Goal: Task Accomplishment & Management: Use online tool/utility

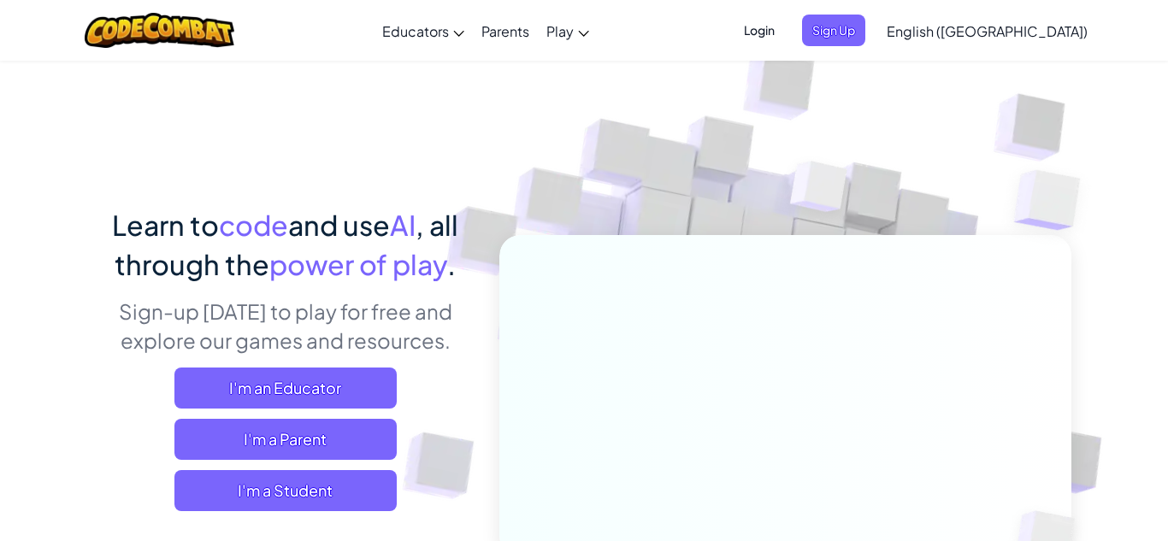
click at [785, 40] on span "Login" at bounding box center [759, 31] width 51 height 32
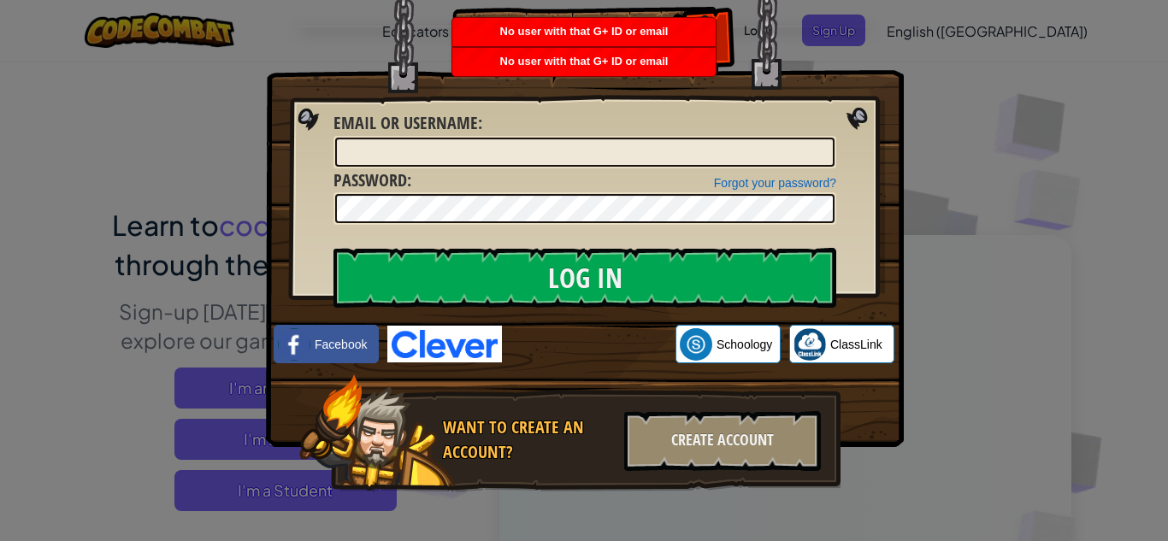
click at [948, 114] on div "Log In Unknown Error Email or Username : Forgot your password? Password : Log I…" at bounding box center [584, 270] width 1168 height 541
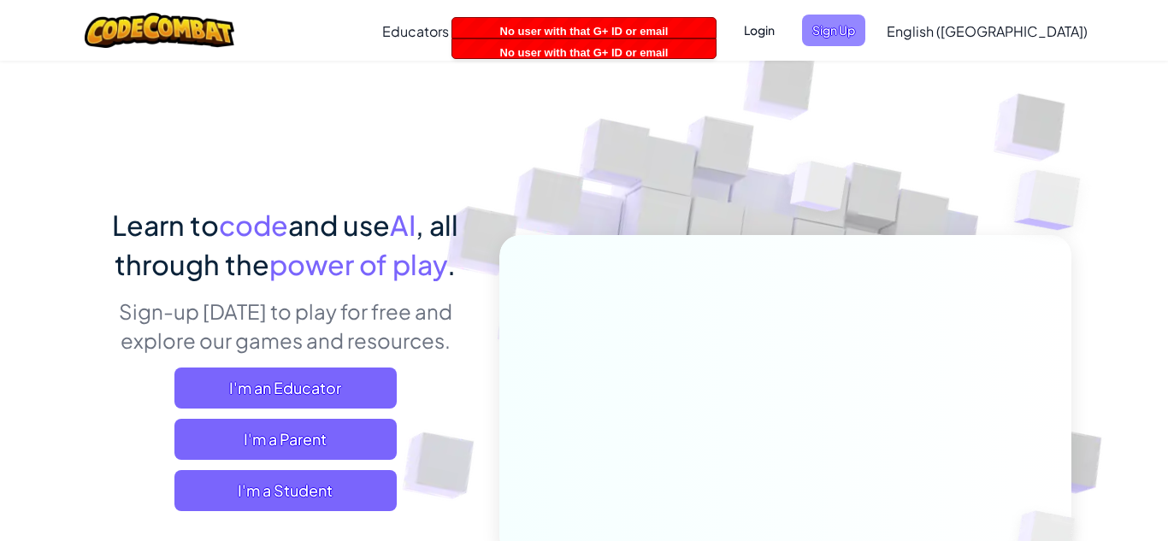
click at [865, 37] on span "Sign Up" at bounding box center [833, 31] width 63 height 32
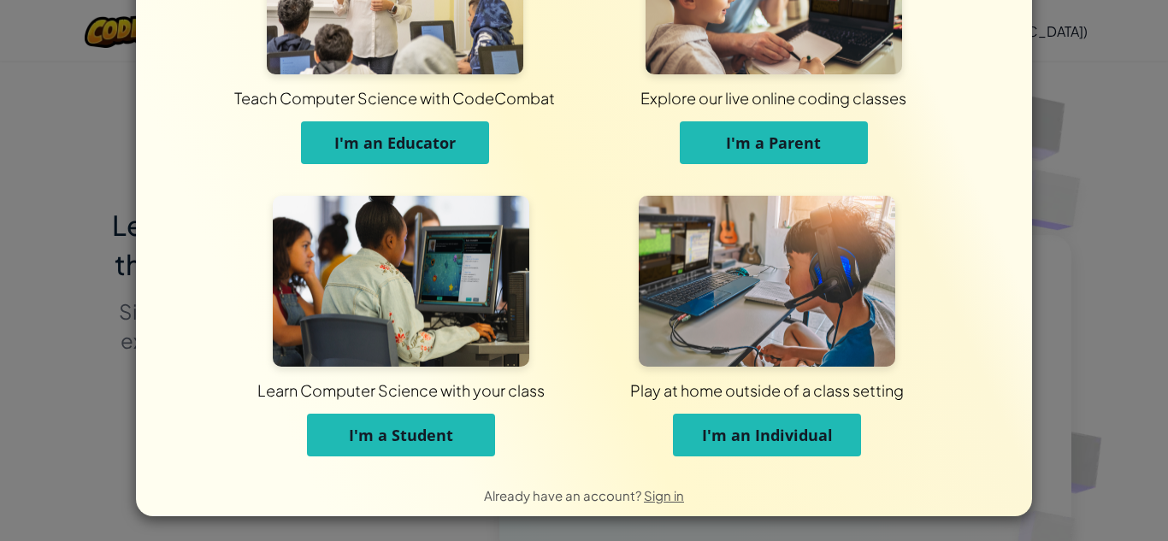
scroll to position [136, 0]
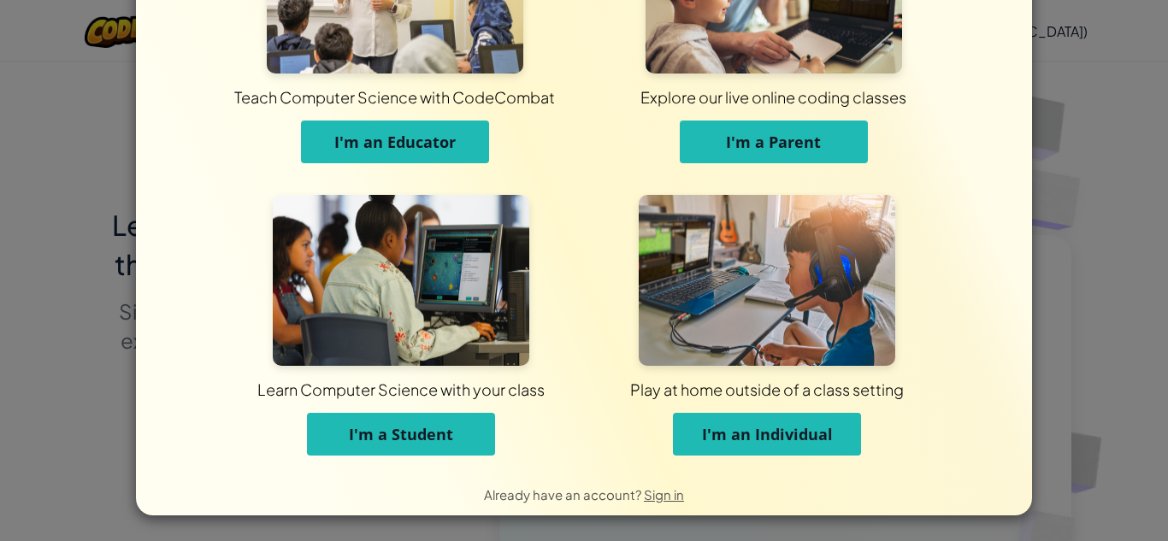
click at [364, 461] on div "Learn Computer Science with your class I'm a Student" at bounding box center [401, 334] width 366 height 278
click at [353, 399] on div "Play at home outside of a class setting" at bounding box center [766, 389] width 841 height 21
click at [360, 411] on span "Learn Computer Science with your class" at bounding box center [401, 389] width 280 height 47
click at [366, 435] on span "I'm a Student" at bounding box center [401, 434] width 104 height 21
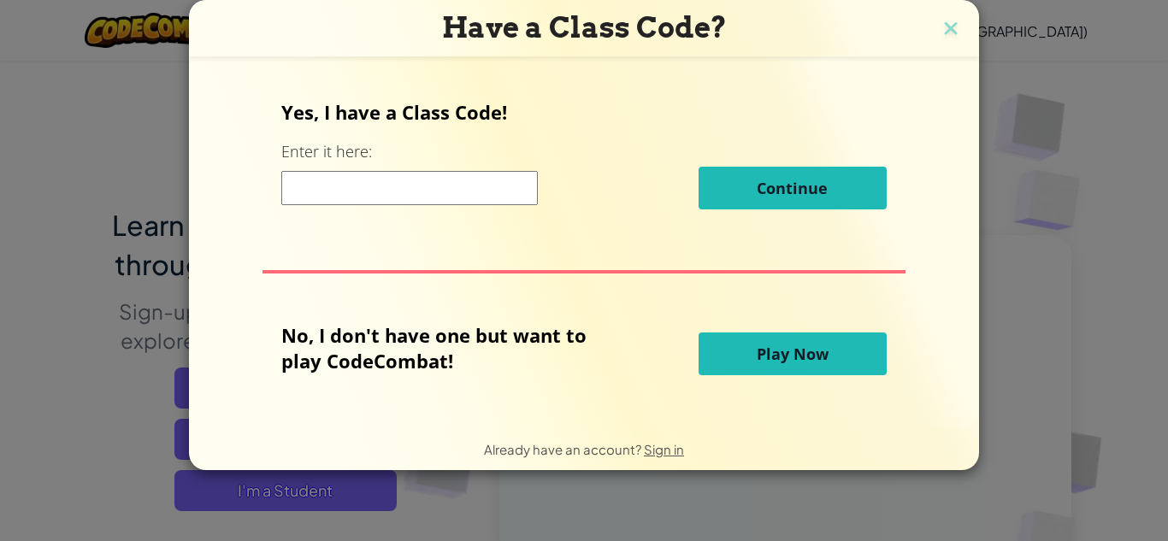
scroll to position [0, 0]
click at [351, 188] on input at bounding box center [409, 188] width 256 height 34
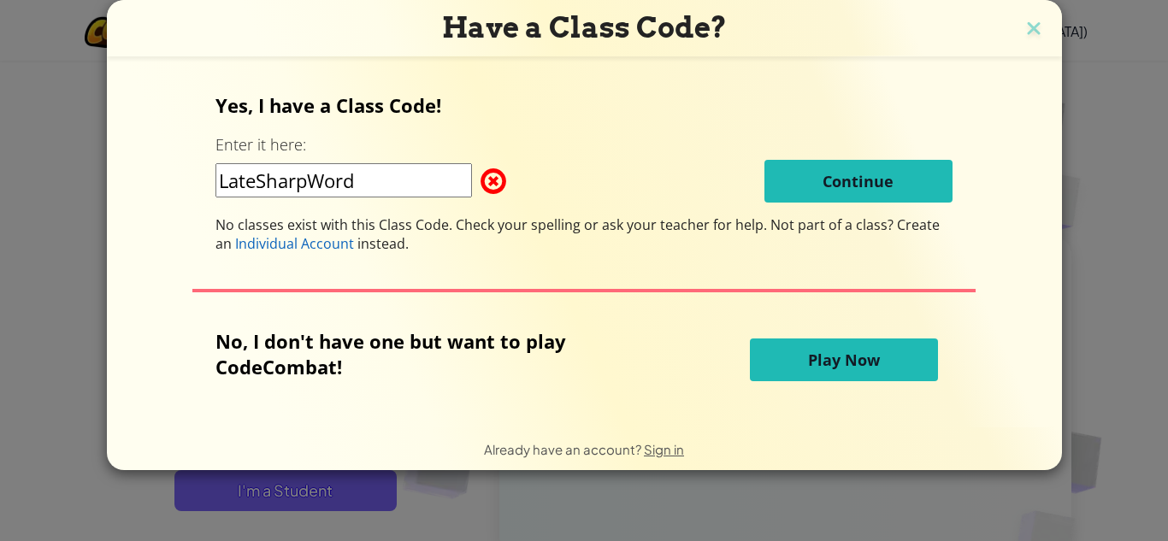
type input "LateSharpWord"
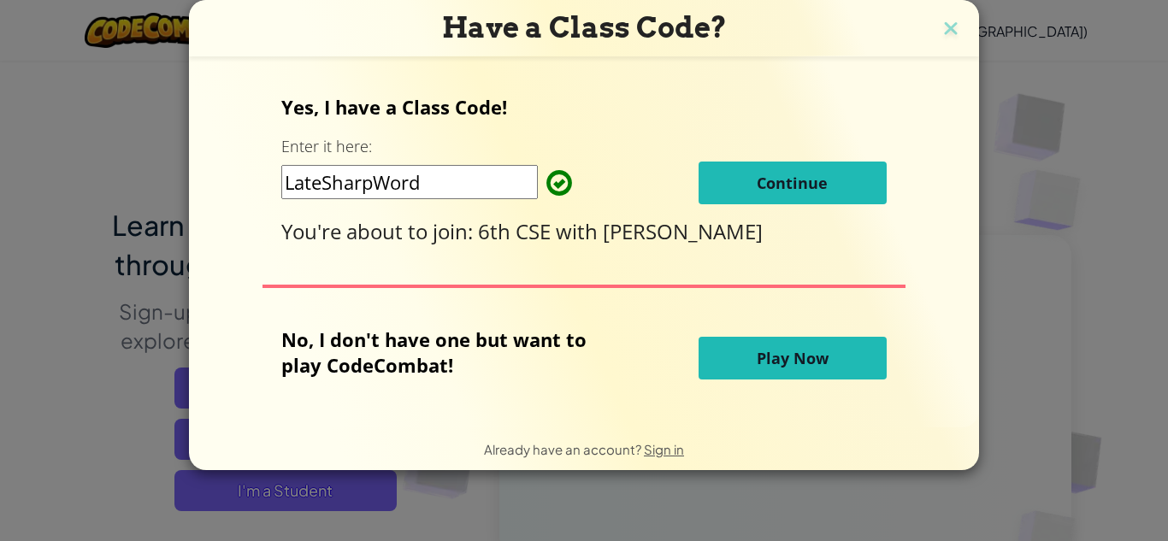
click at [830, 187] on button "Continue" at bounding box center [792, 183] width 188 height 43
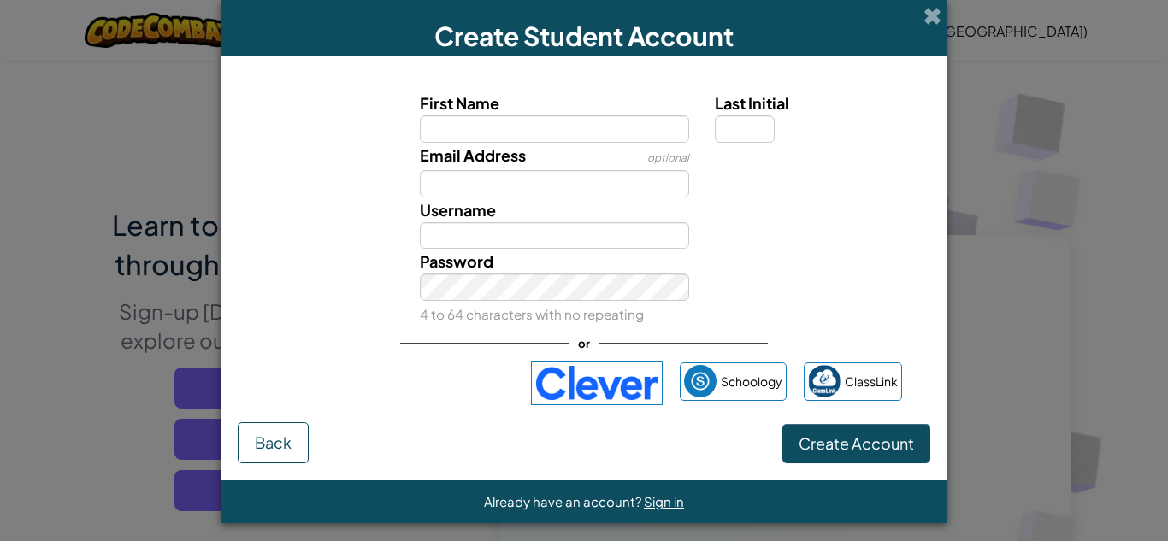
click at [657, 201] on div "Username" at bounding box center [555, 223] width 296 height 52
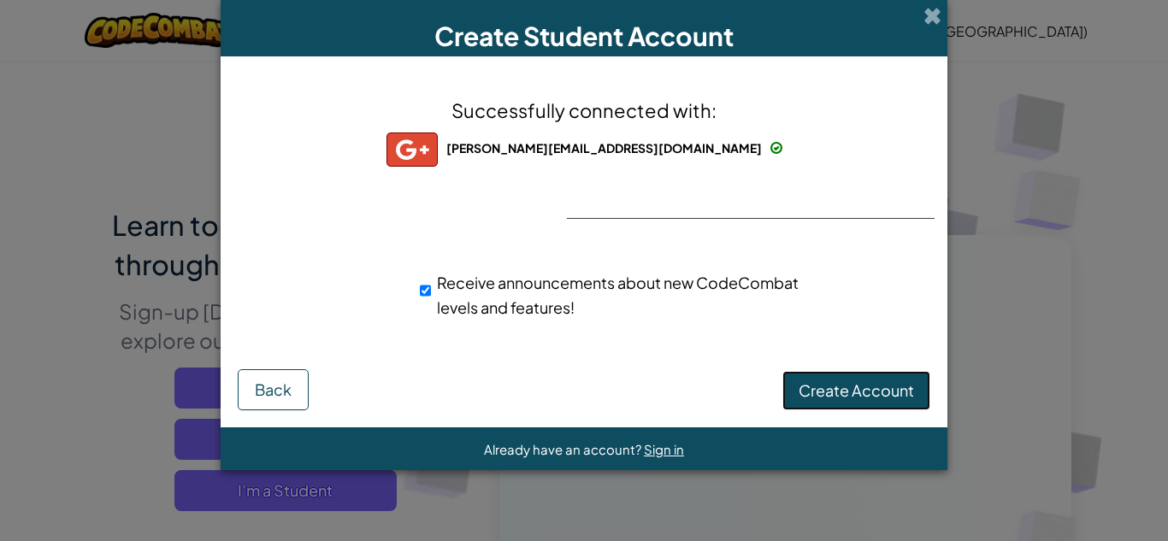
click at [841, 386] on span "Create Account" at bounding box center [855, 390] width 115 height 20
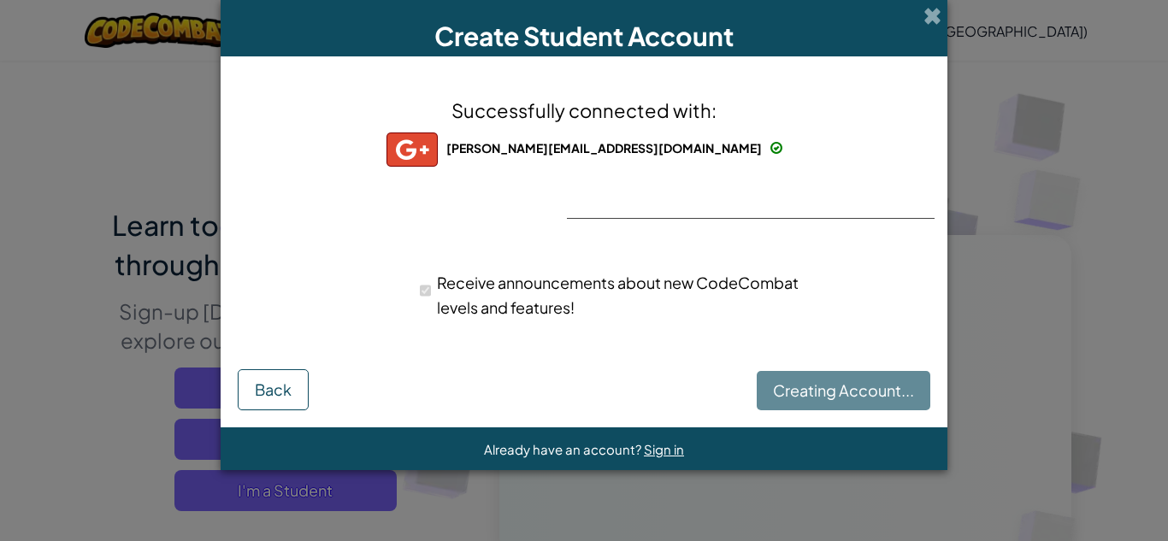
click at [848, 188] on div "Successfully connected with: astrid.gasgavelazquez@stu.tulsahonor.org astrid.ga…" at bounding box center [584, 219] width 684 height 290
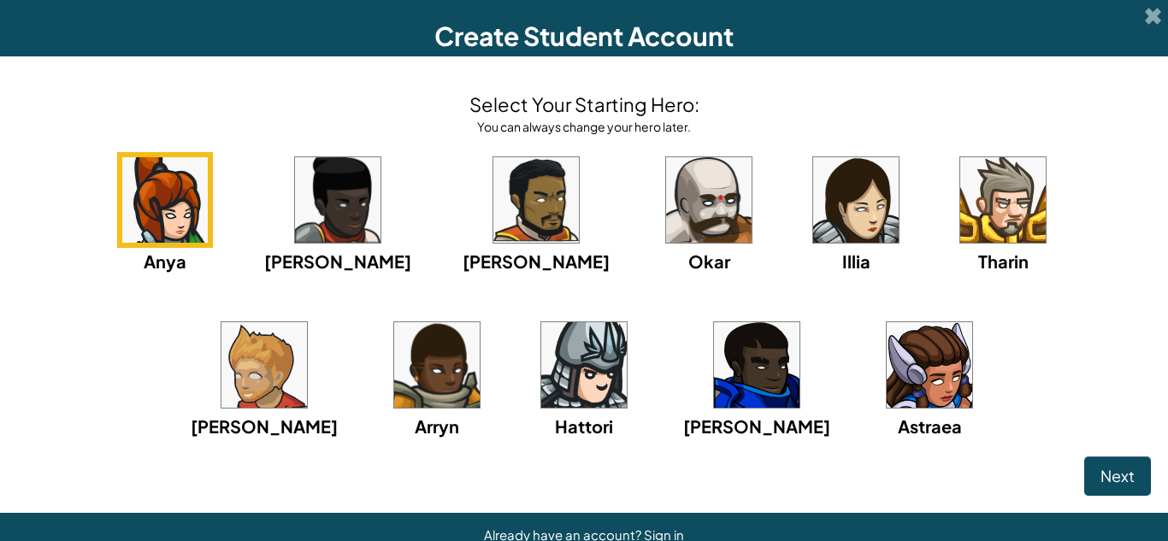
click at [620, 281] on div "Anya Ida Alejandro Okar Illia Tharin Ned Arryn Hattori Gordon Astraea" at bounding box center [584, 317] width 1134 height 330
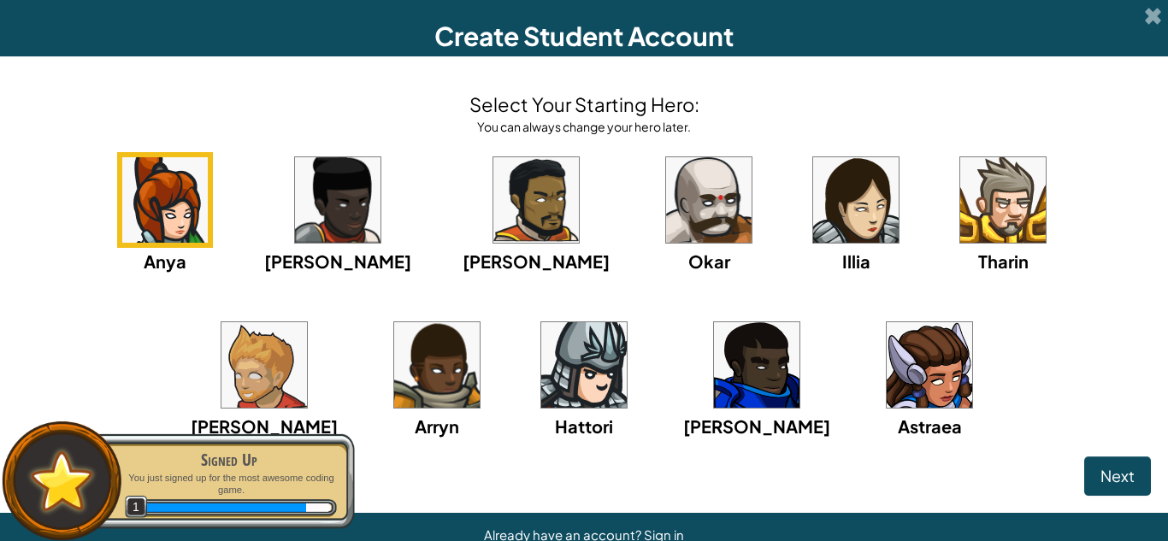
click at [808, 244] on div "Illia" at bounding box center [856, 213] width 96 height 122
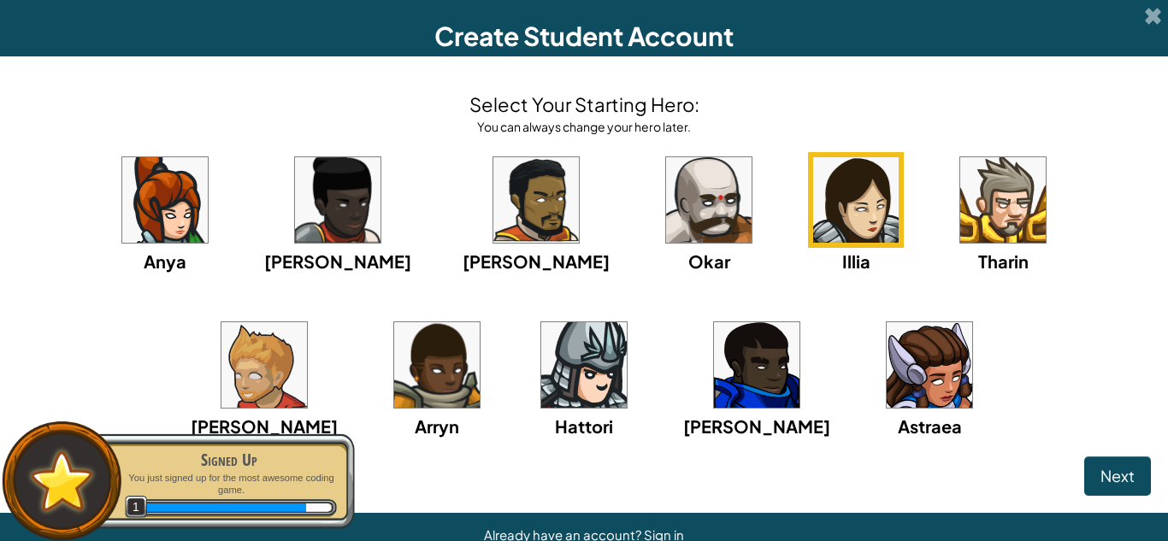
click at [155, 367] on div "Anya Ida Alejandro Okar Illia Tharin Ned Arryn Hattori Gordon Astraea" at bounding box center [584, 317] width 1134 height 330
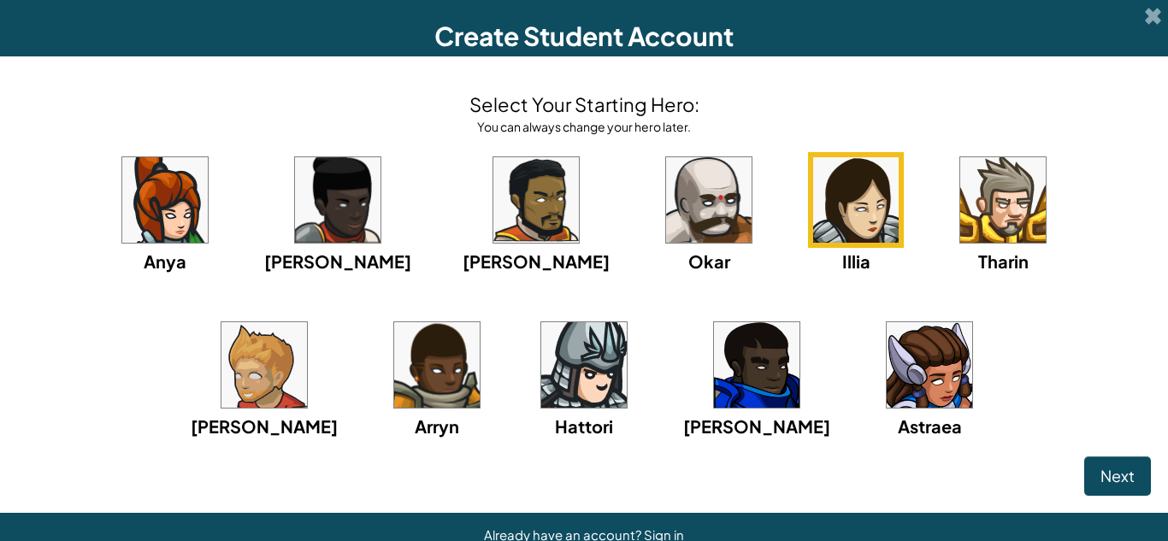
click at [666, 238] on img at bounding box center [708, 199] width 85 height 85
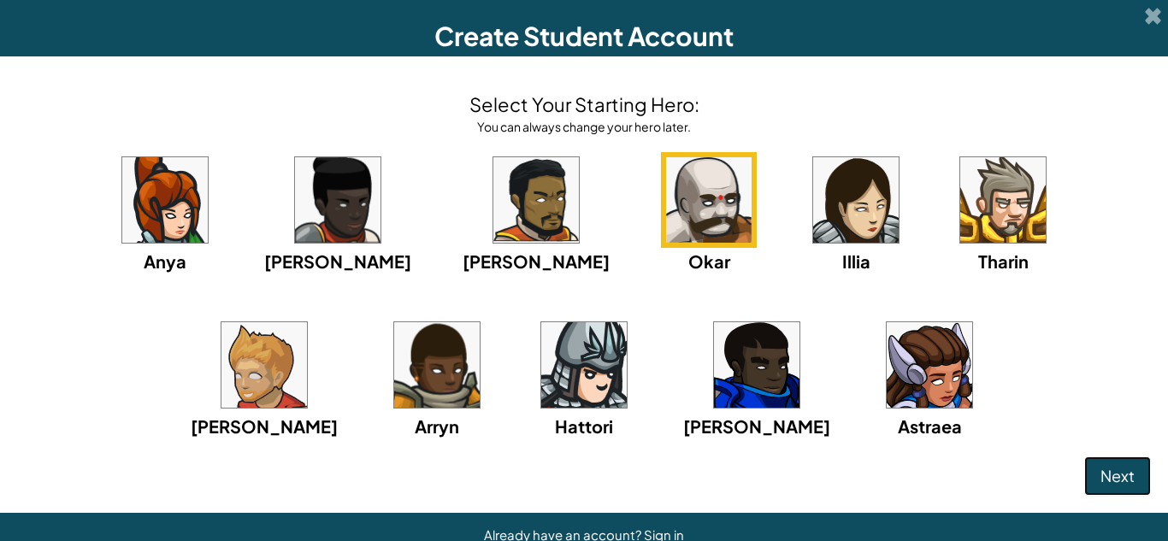
click at [1107, 464] on button "Next" at bounding box center [1117, 476] width 67 height 39
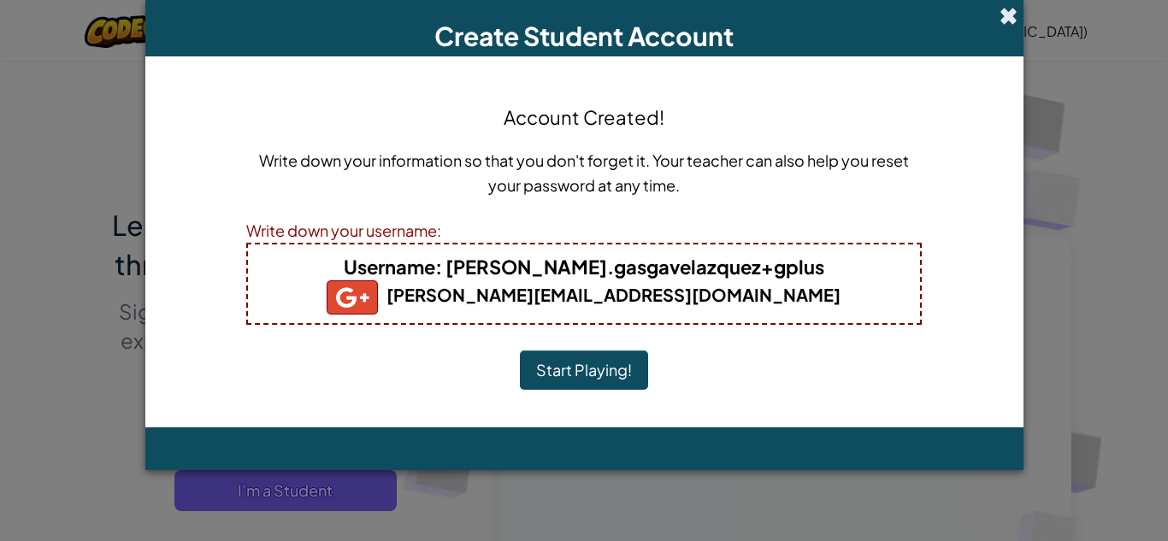
click at [1012, 22] on span at bounding box center [1008, 16] width 18 height 18
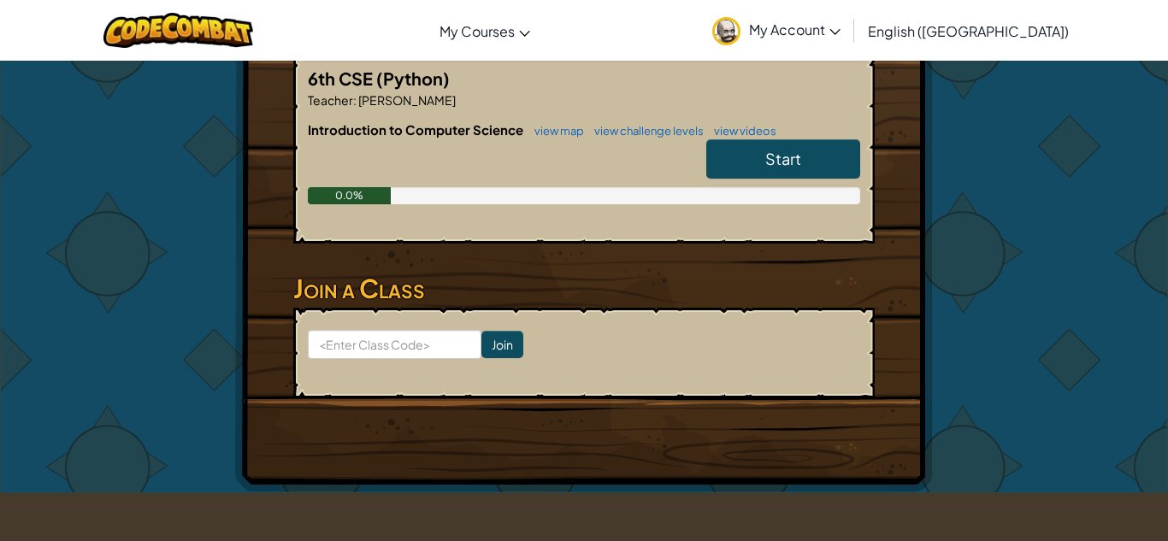
scroll to position [308, 0]
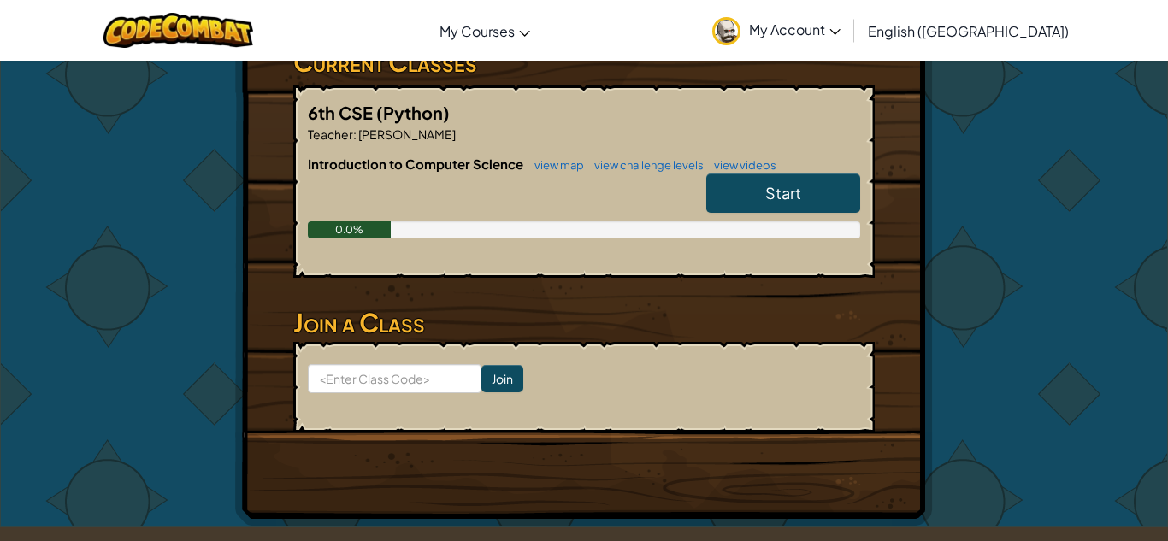
click at [749, 199] on link "Start" at bounding box center [783, 193] width 154 height 39
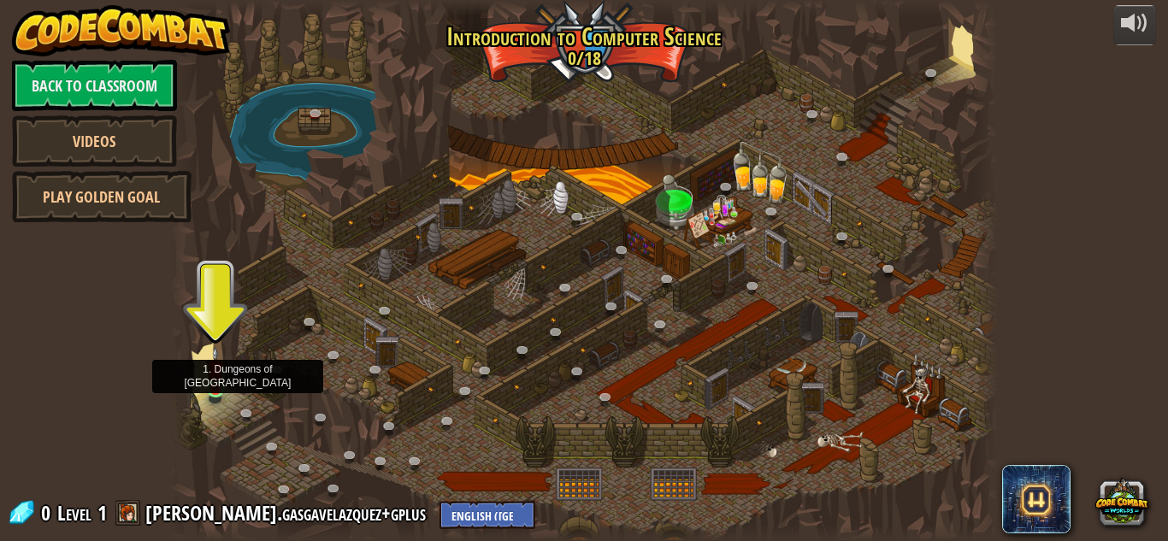
click at [215, 375] on img at bounding box center [216, 368] width 20 height 44
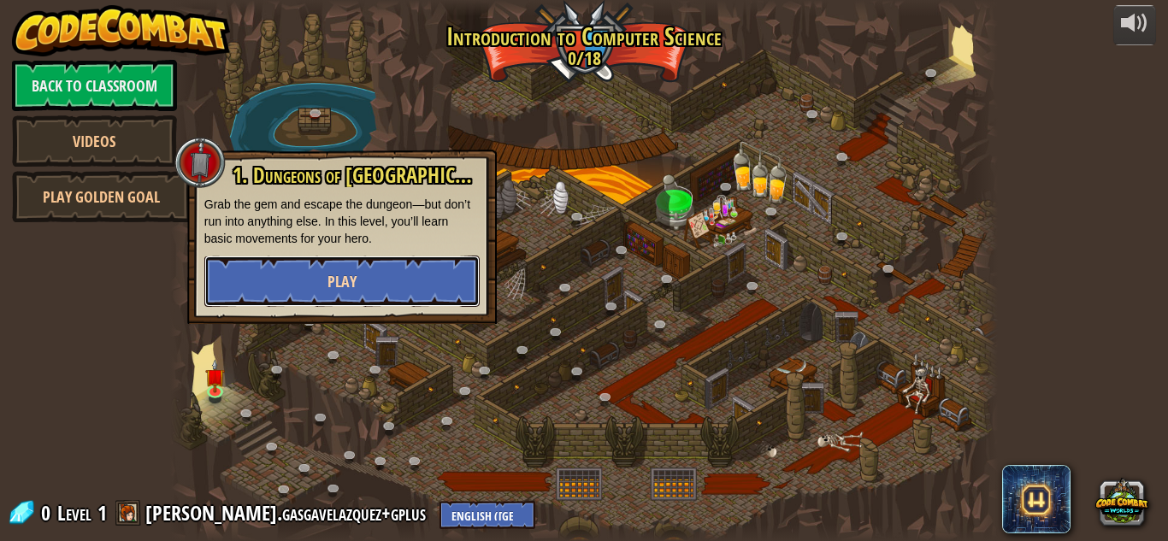
click at [303, 286] on button "Play" at bounding box center [341, 281] width 275 height 51
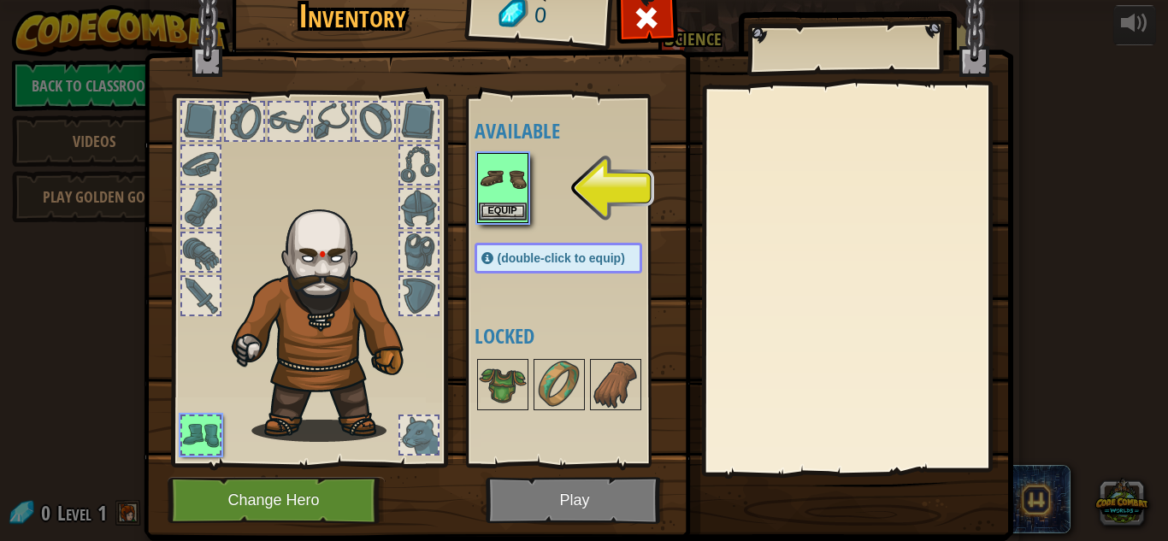
click at [522, 192] on img at bounding box center [503, 179] width 48 height 48
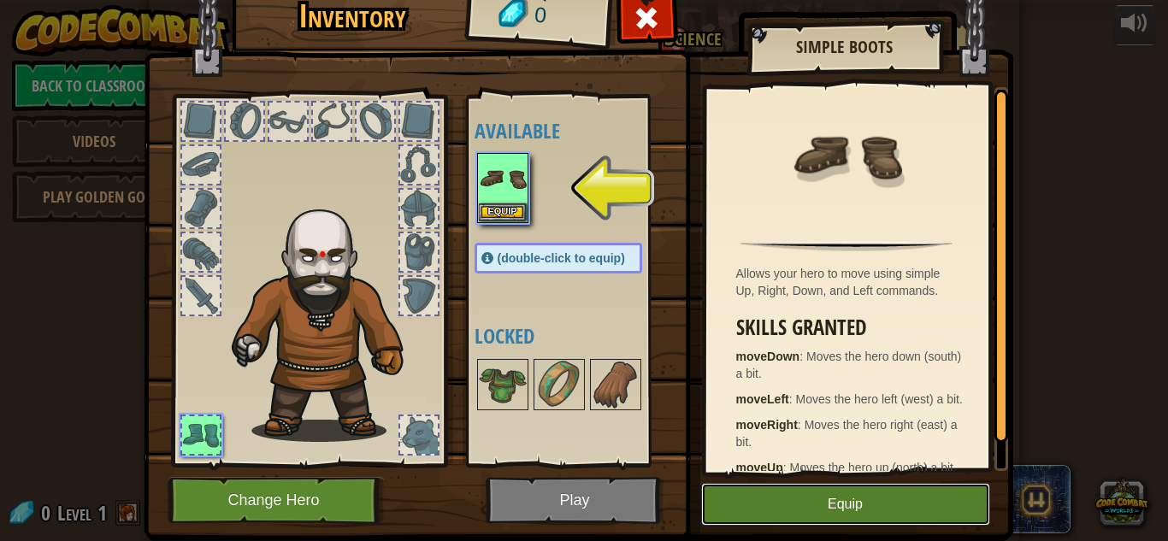
click at [793, 501] on button "Equip" at bounding box center [845, 504] width 289 height 43
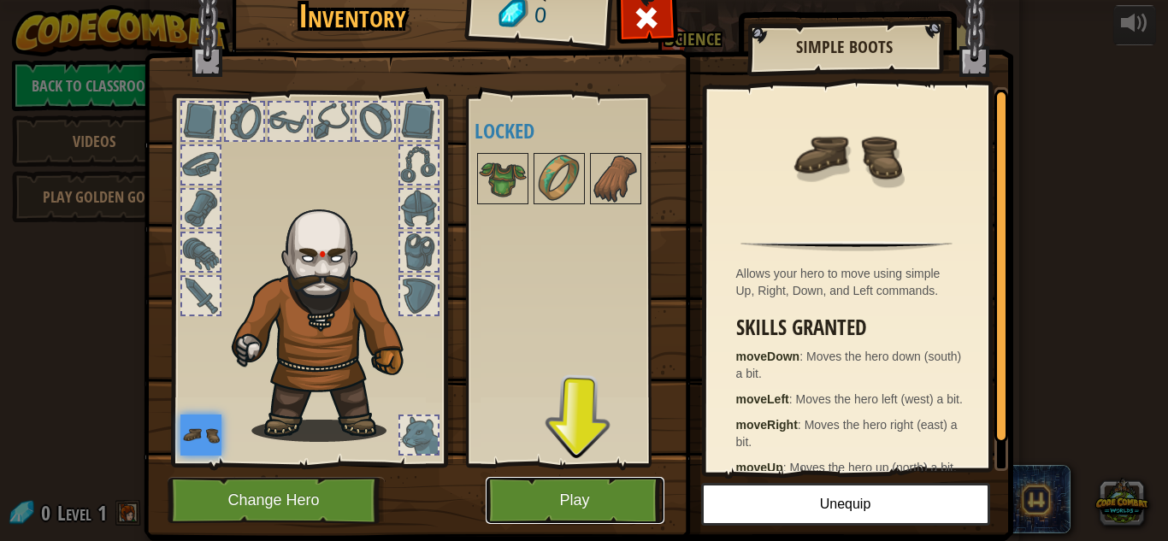
click at [577, 516] on button "Play" at bounding box center [575, 500] width 179 height 47
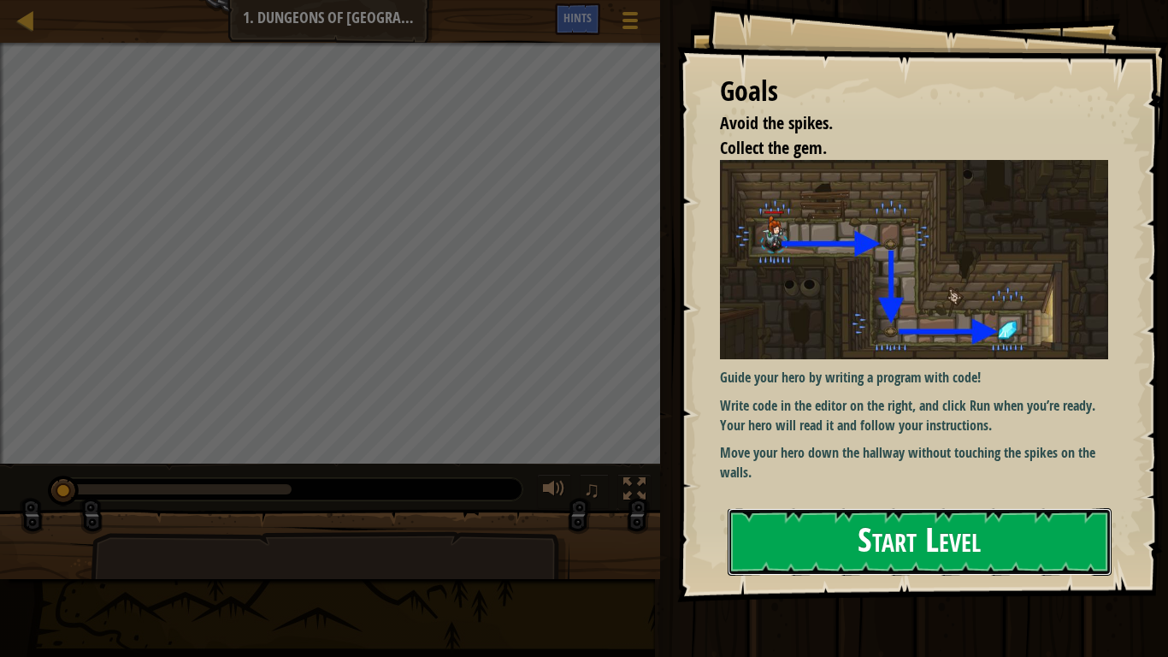
click at [815, 527] on button "Start Level" at bounding box center [920, 542] width 384 height 68
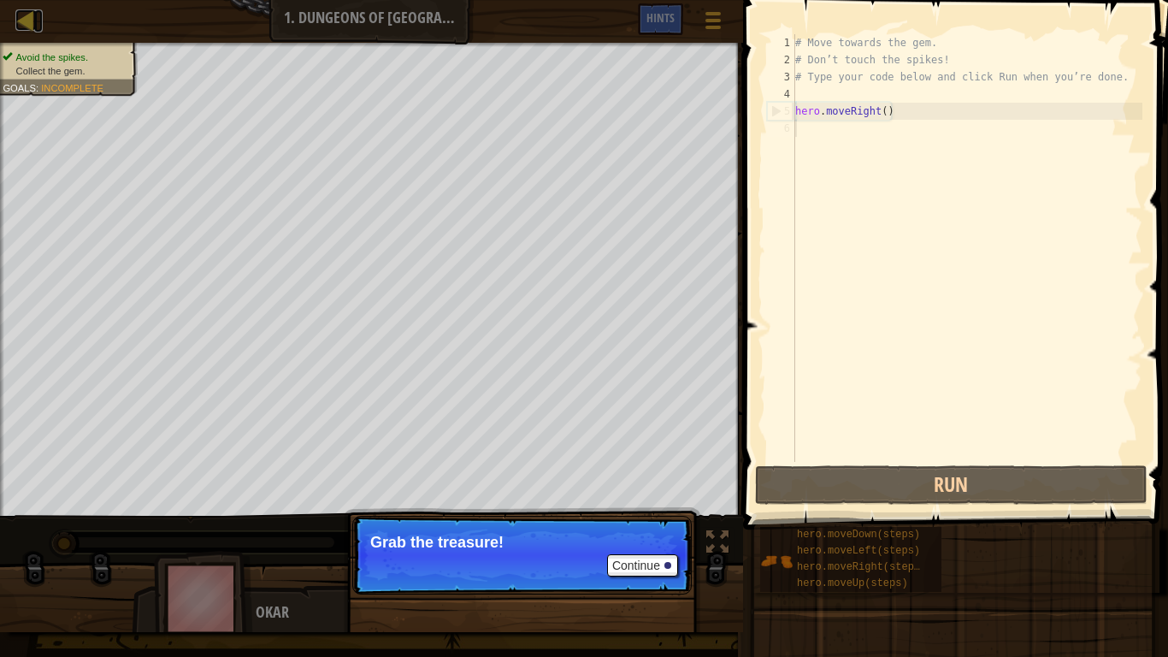
click at [29, 16] on div at bounding box center [25, 19] width 21 height 21
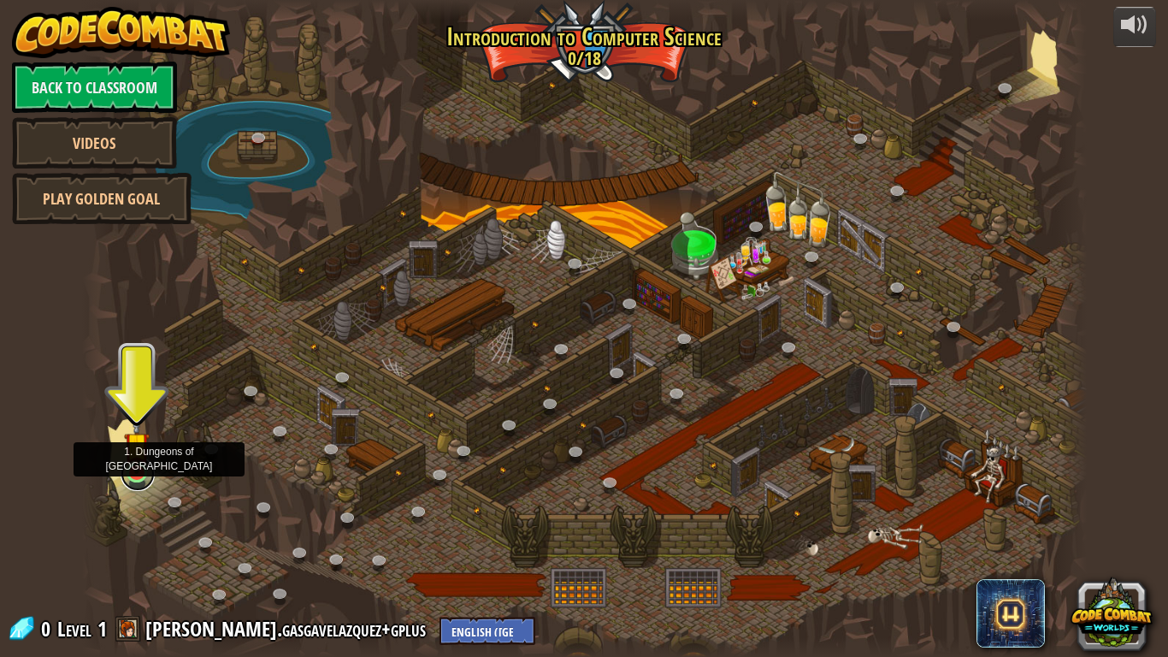
click at [137, 486] on link at bounding box center [138, 474] width 34 height 34
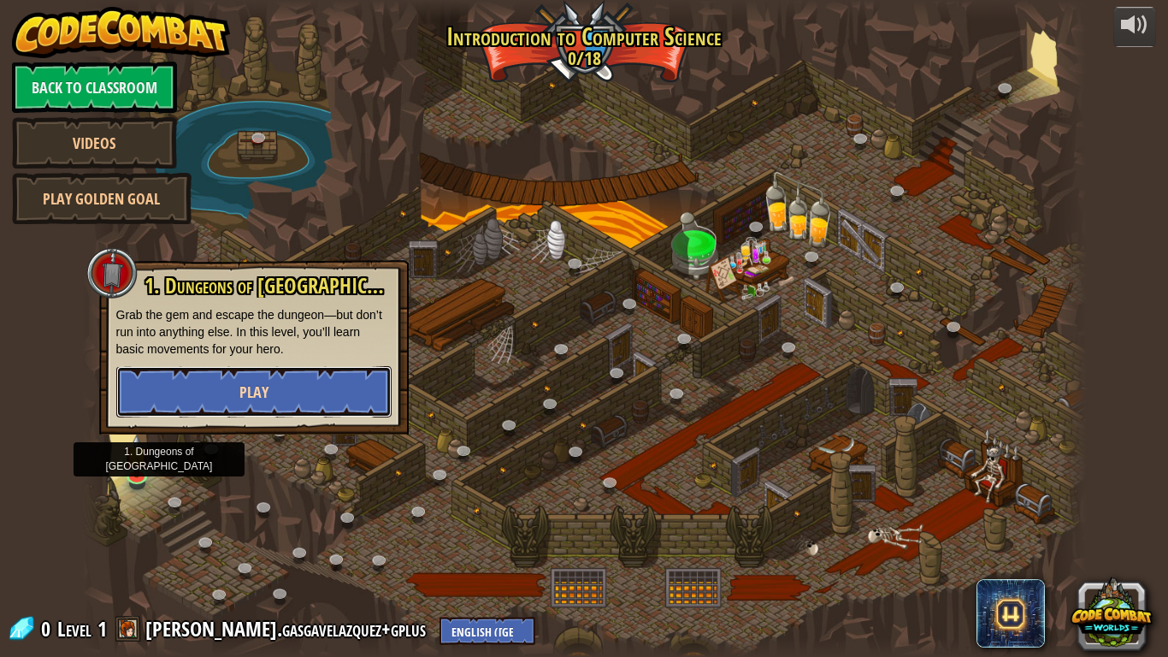
click at [155, 398] on button "Play" at bounding box center [253, 391] width 275 height 51
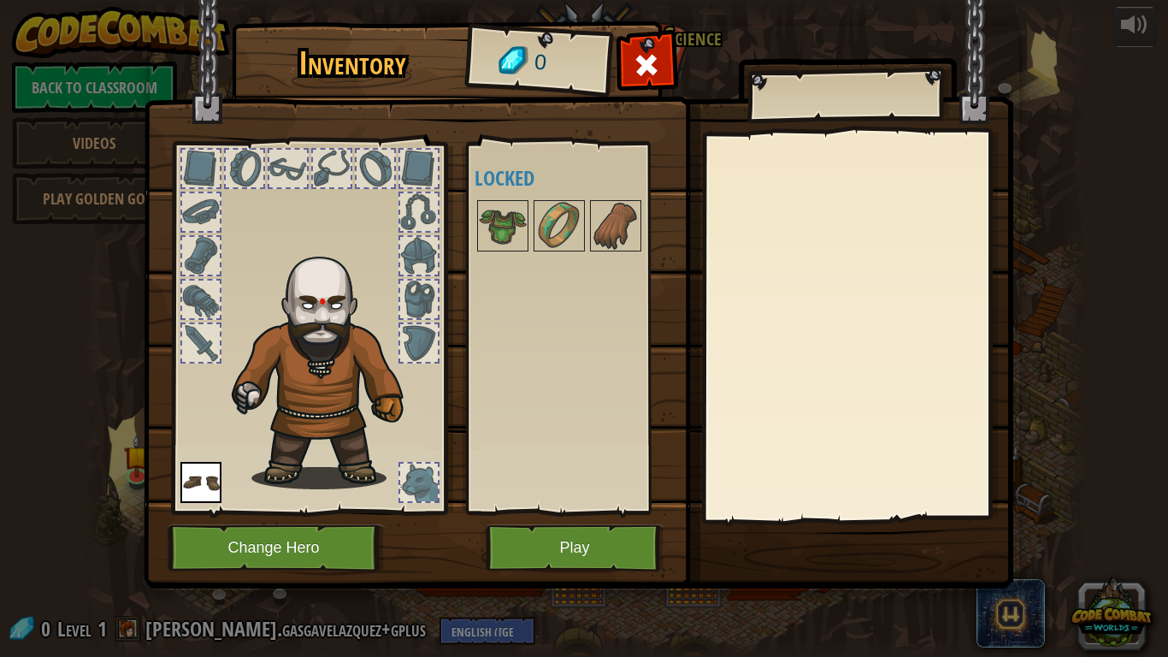
click at [584, 246] on div at bounding box center [575, 225] width 202 height 56
click at [576, 242] on img at bounding box center [559, 226] width 48 height 48
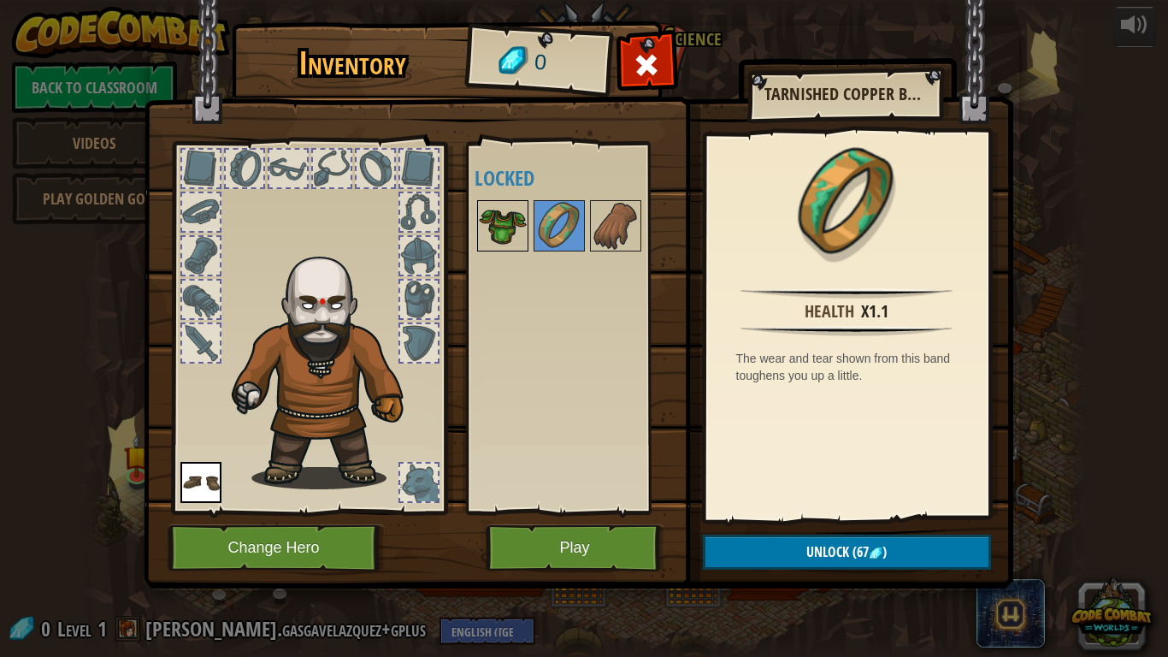
click at [522, 231] on img at bounding box center [503, 226] width 48 height 48
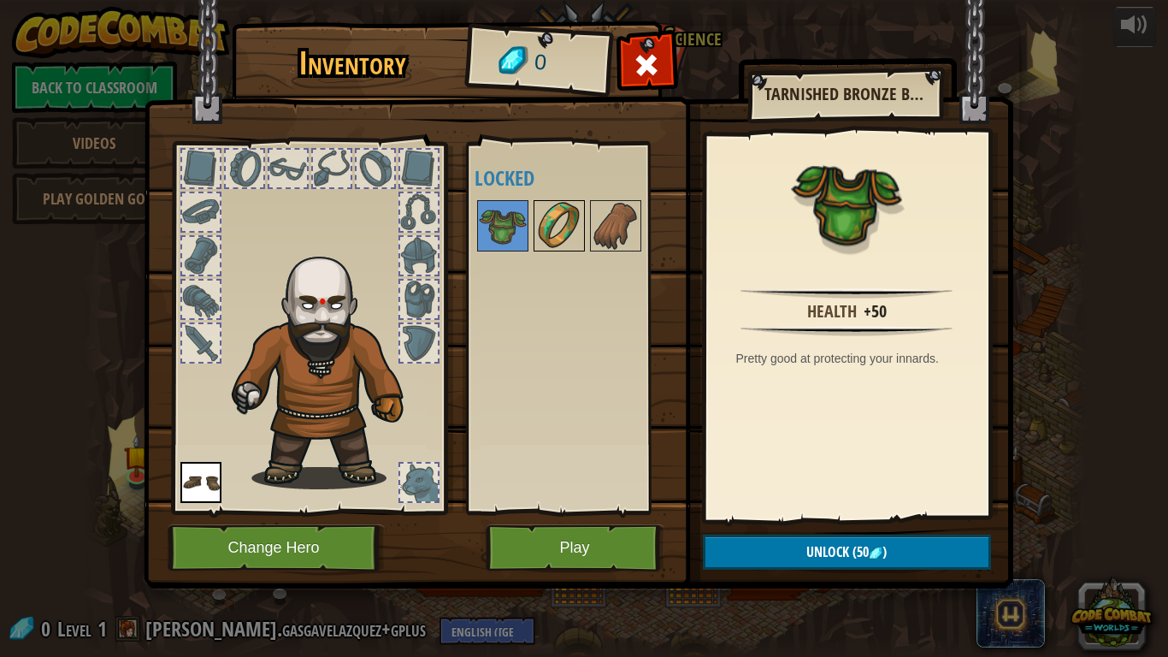
click at [576, 230] on img at bounding box center [559, 226] width 48 height 48
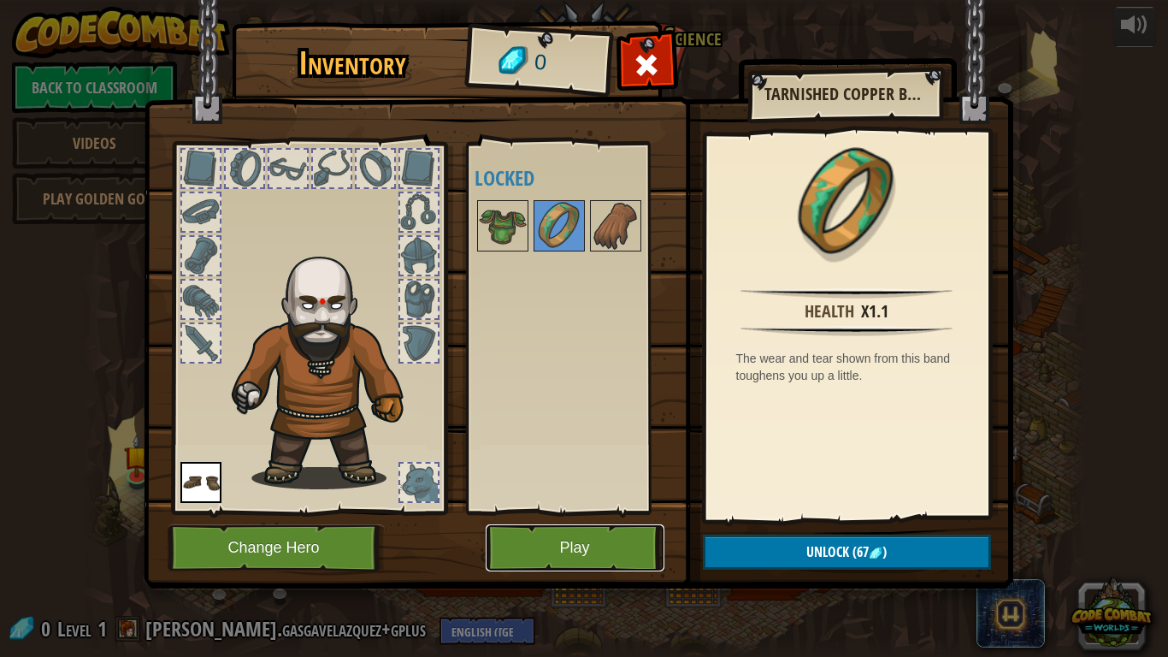
click at [634, 540] on button "Play" at bounding box center [575, 547] width 179 height 47
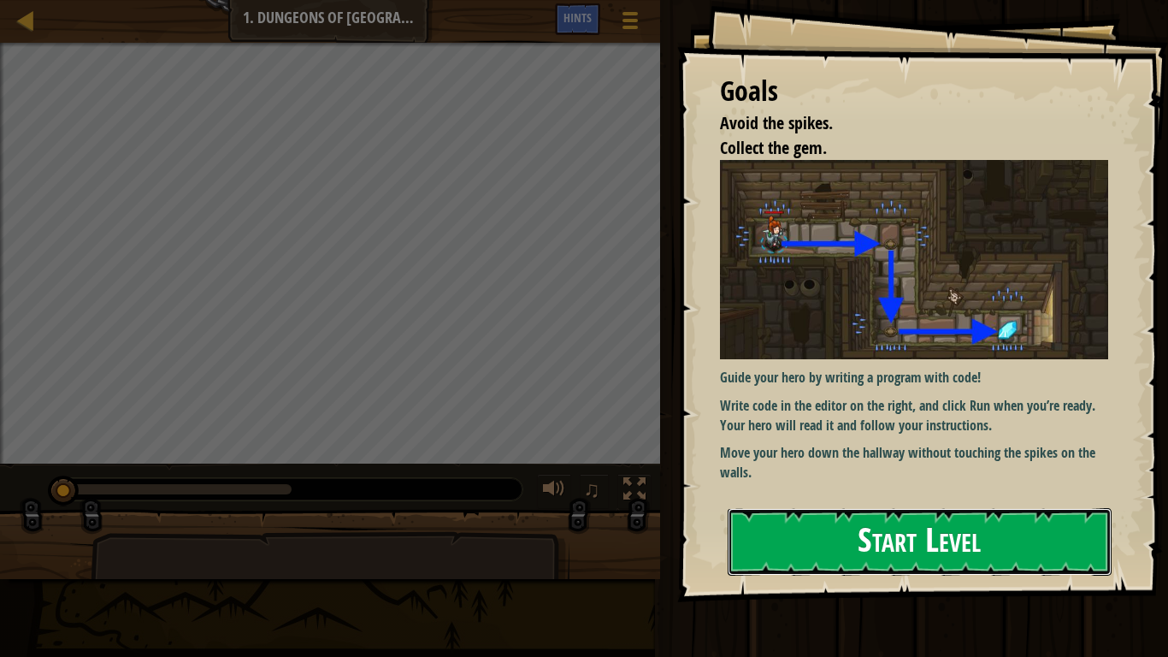
click at [872, 540] on button "Start Level" at bounding box center [920, 542] width 384 height 68
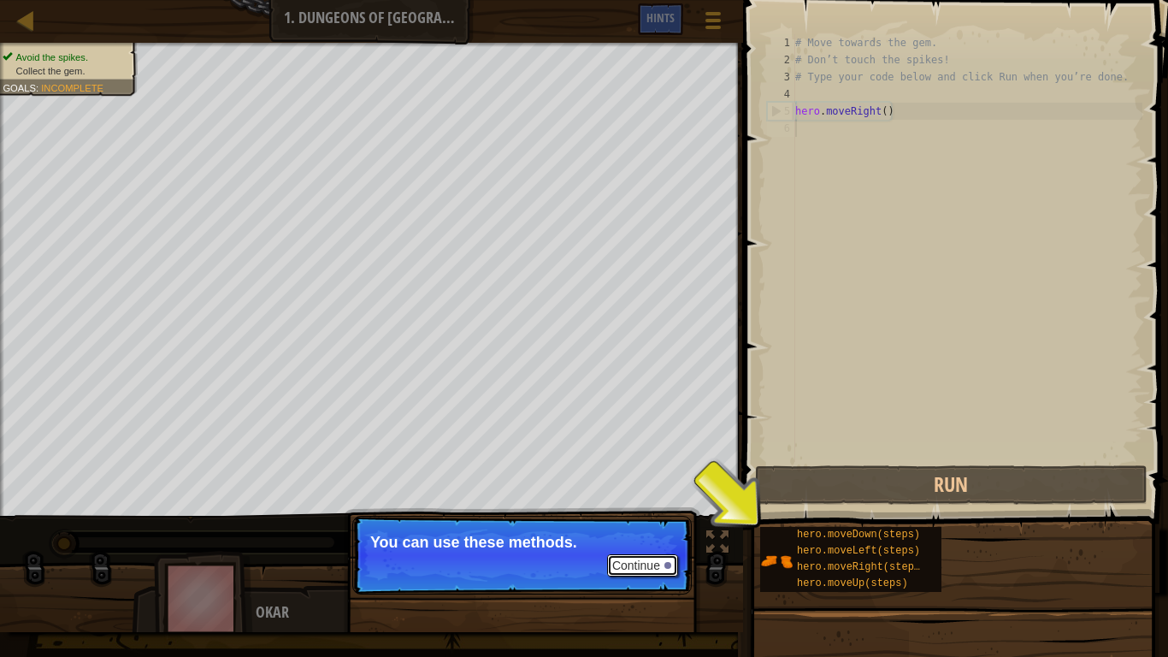
click at [651, 540] on button "Continue" at bounding box center [642, 565] width 71 height 22
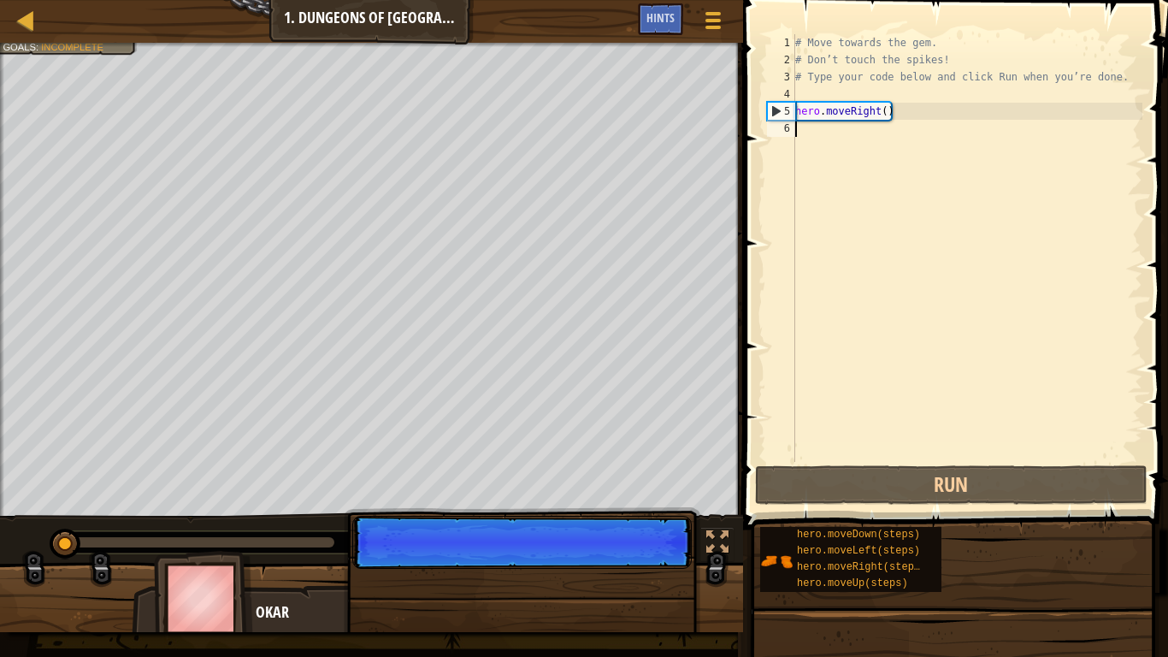
scroll to position [8, 0]
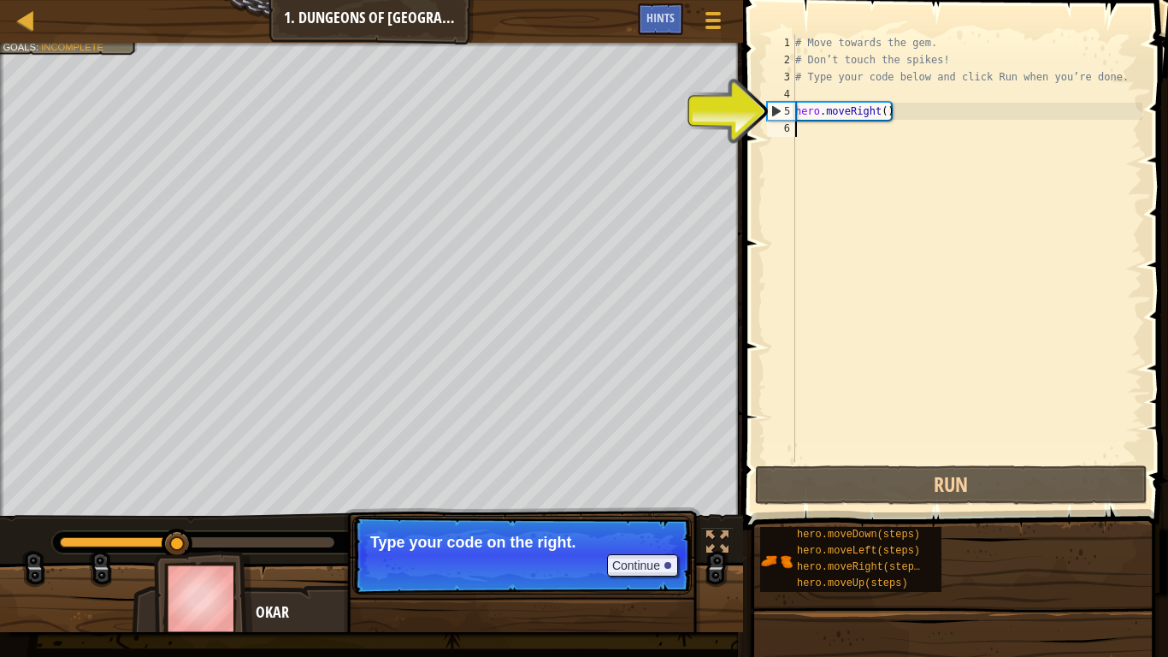
click at [665, 540] on p "Continue Type your code on the right." at bounding box center [521, 555] width 339 height 79
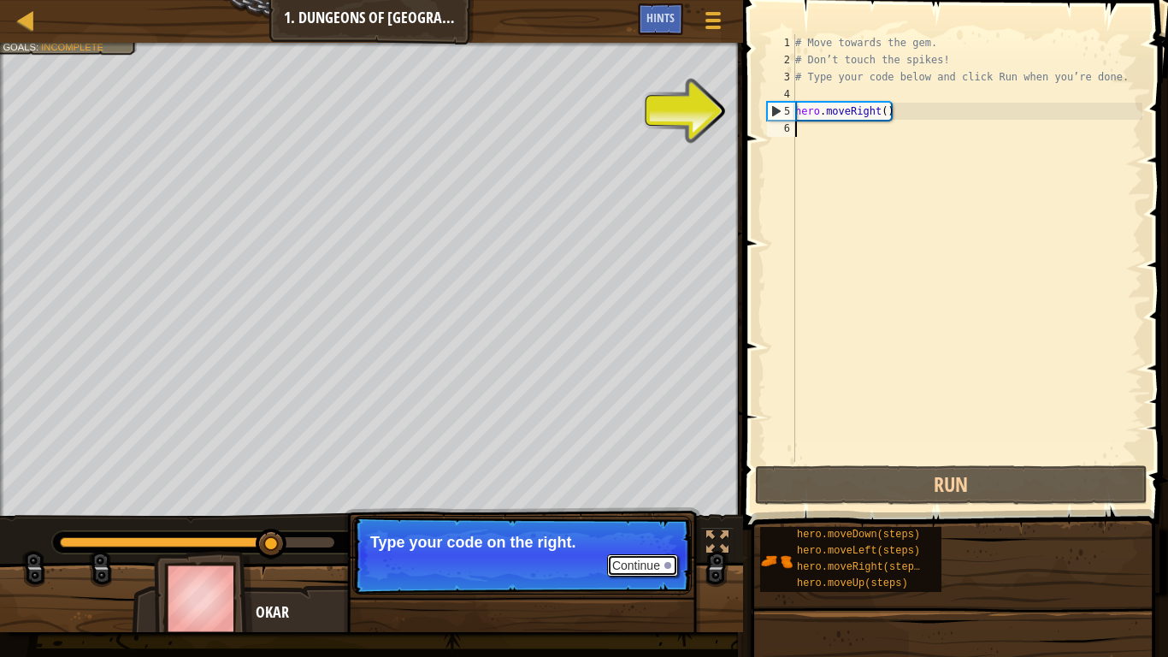
click at [648, 540] on button "Continue" at bounding box center [642, 565] width 71 height 22
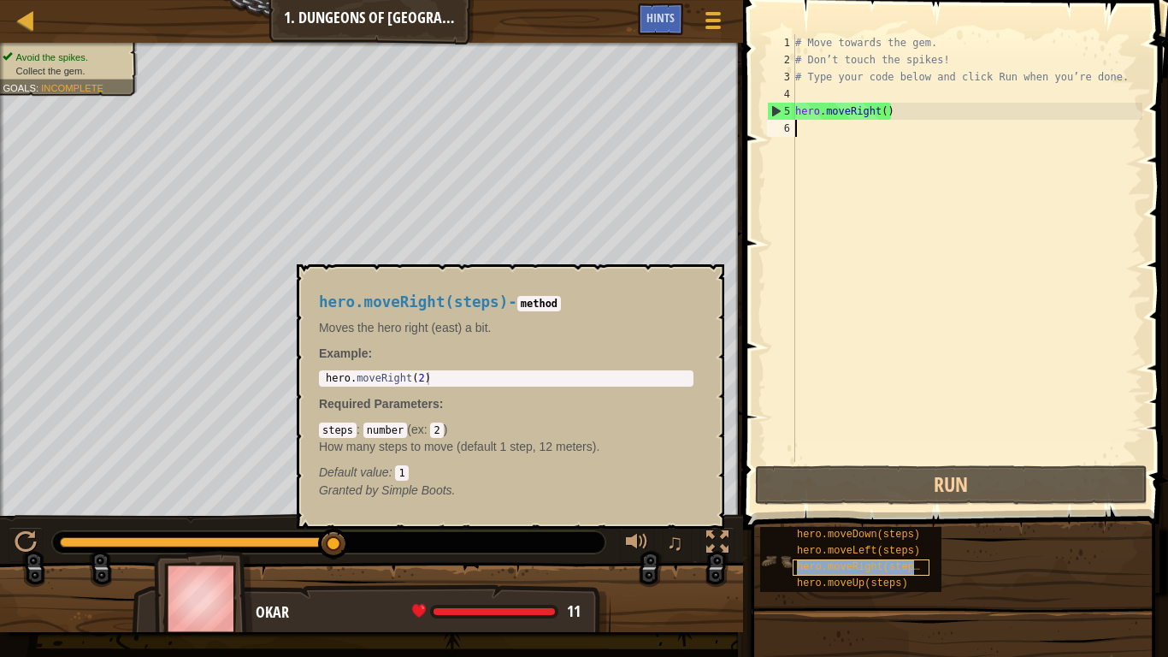
click at [875, 540] on span "hero.moveRight(steps)" at bounding box center [861, 567] width 129 height 12
type textarea "hero.moveRight(2)"
click at [418, 380] on div "hero . moveRight ( 2 )" at bounding box center [506, 391] width 368 height 38
click at [420, 374] on div "hero . moveRight ( 2 )" at bounding box center [506, 391] width 368 height 38
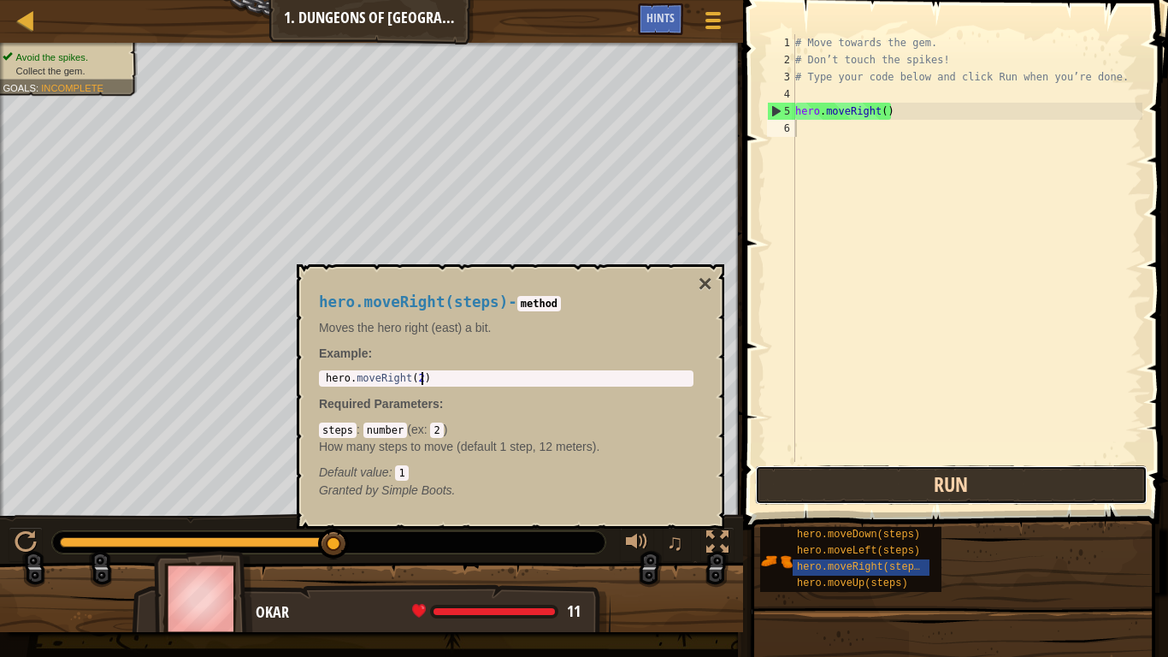
click at [849, 479] on button "Run" at bounding box center [951, 484] width 392 height 39
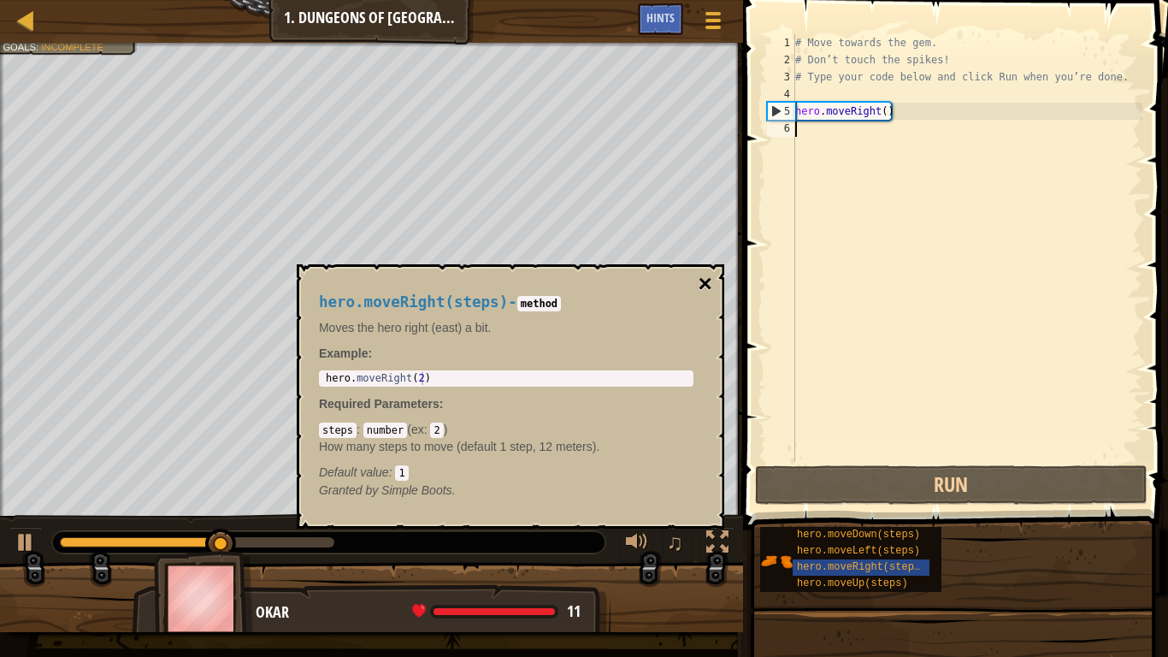
click at [704, 283] on button "×" at bounding box center [705, 284] width 14 height 24
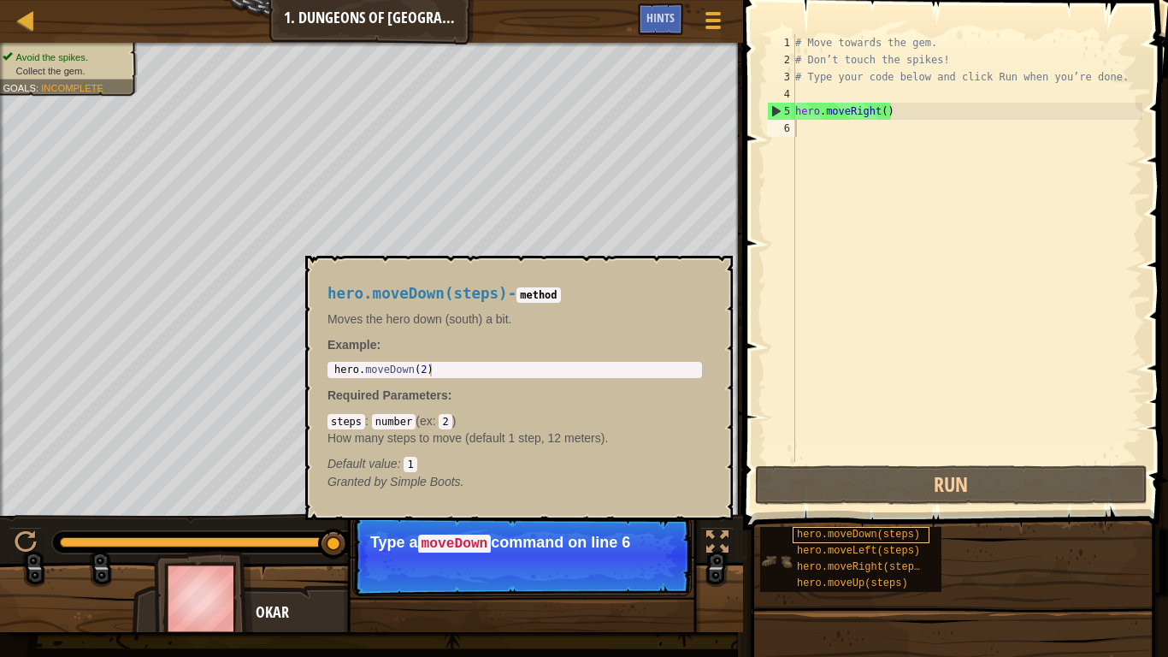
click at [847, 535] on span "hero.moveDown(steps)" at bounding box center [858, 534] width 123 height 12
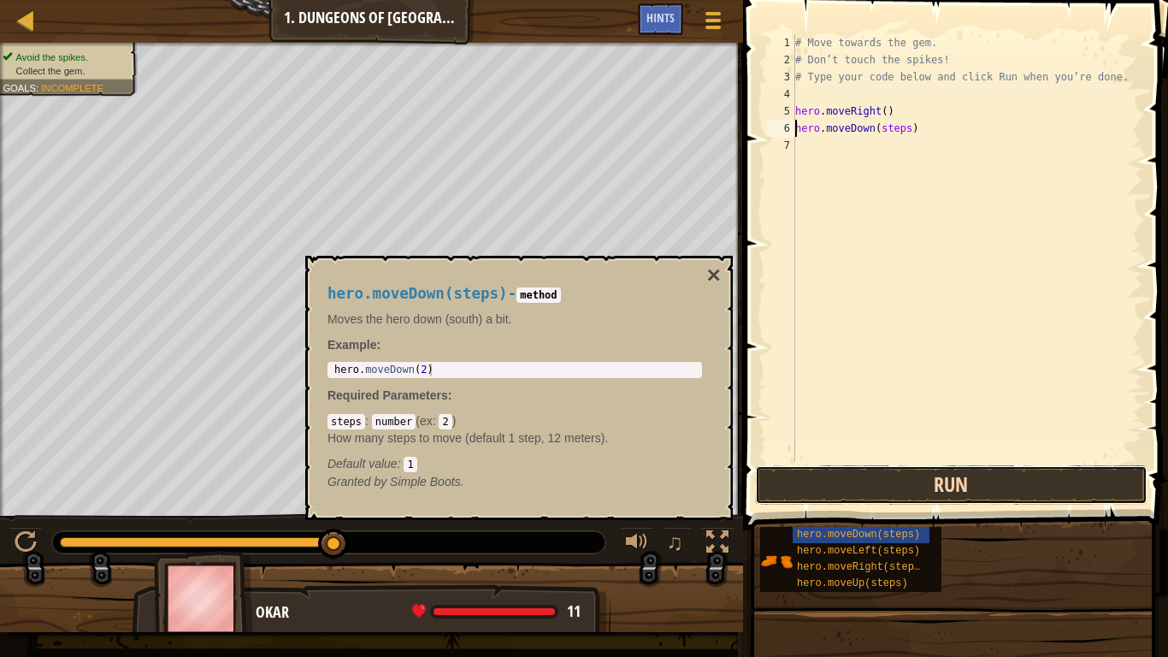
click at [869, 484] on button "Run" at bounding box center [951, 484] width 392 height 39
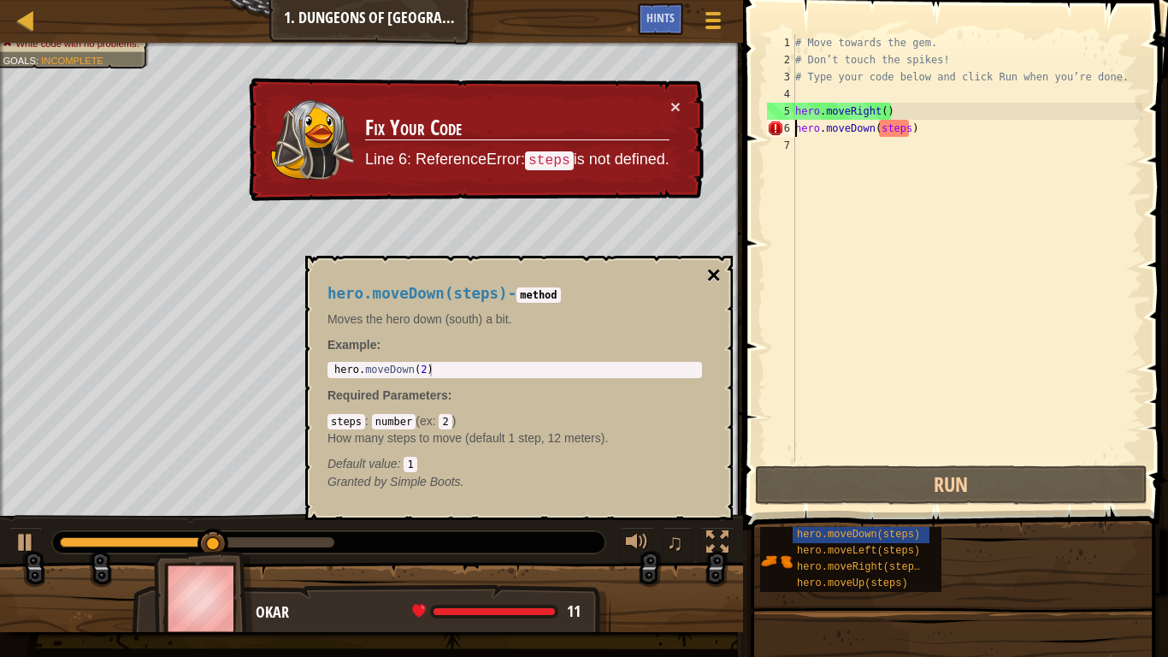
click at [711, 271] on button "×" at bounding box center [714, 275] width 14 height 24
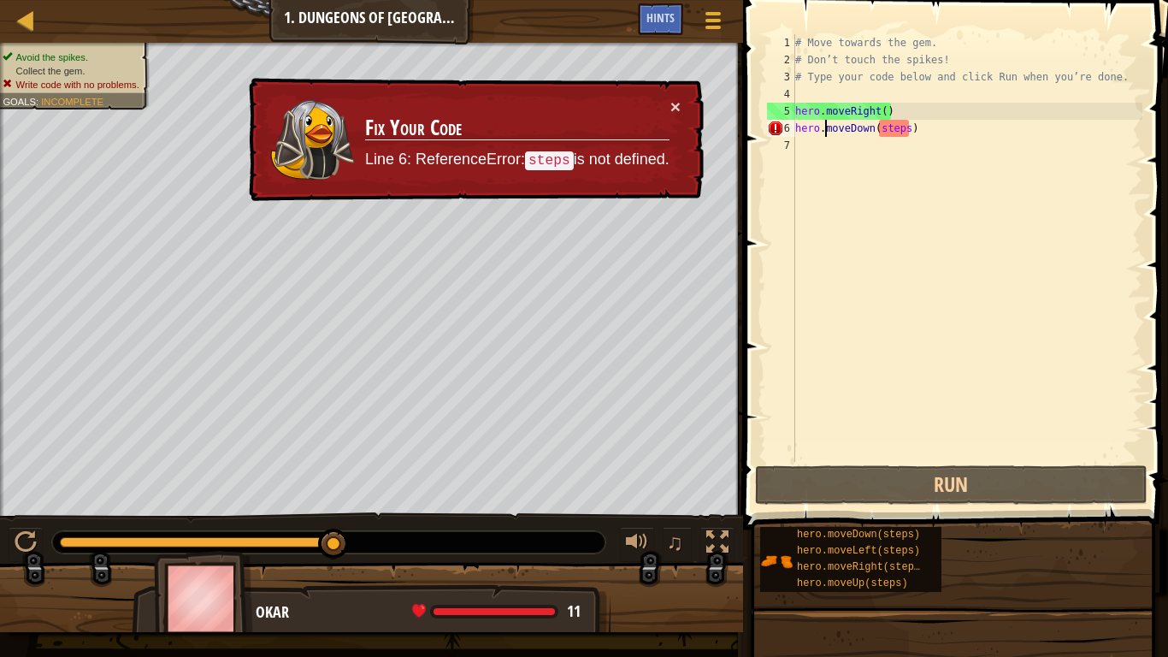
click at [827, 130] on div "# Move towards the gem. # Don’t touch the spikes! # Type your code below and cl…" at bounding box center [967, 265] width 351 height 462
click at [861, 132] on div "# Move towards the gem. # Don’t touch the spikes! # Type your code below and cl…" at bounding box center [967, 265] width 351 height 462
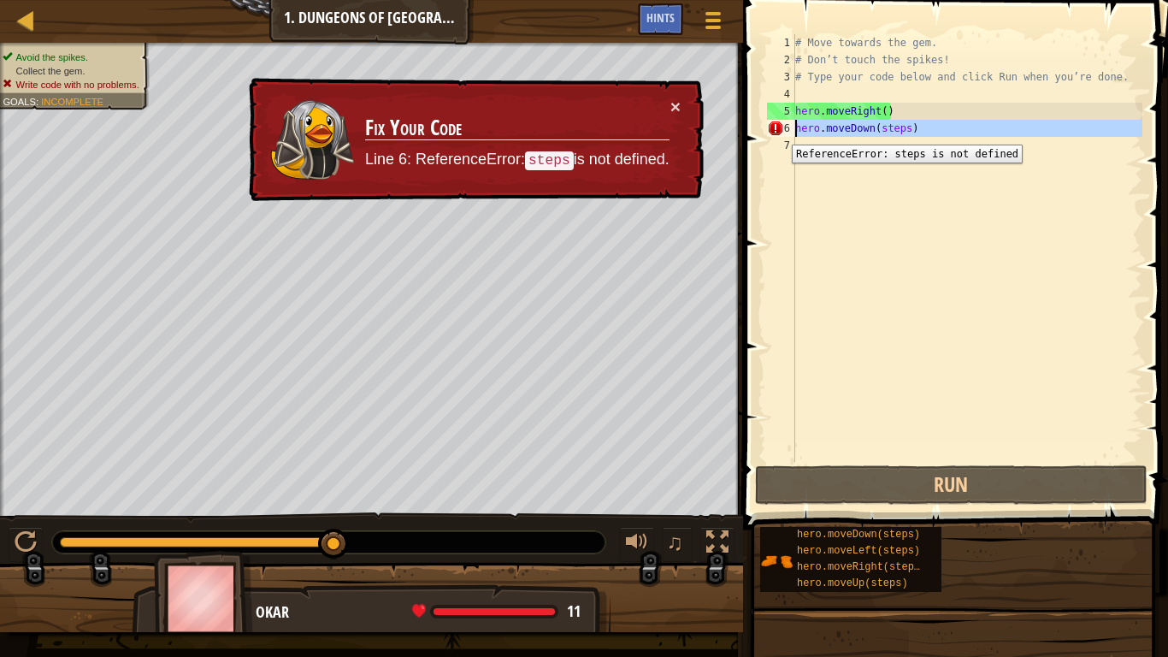
click at [779, 132] on div "6" at bounding box center [781, 128] width 28 height 17
type textarea "hero.moveDown(steps)"
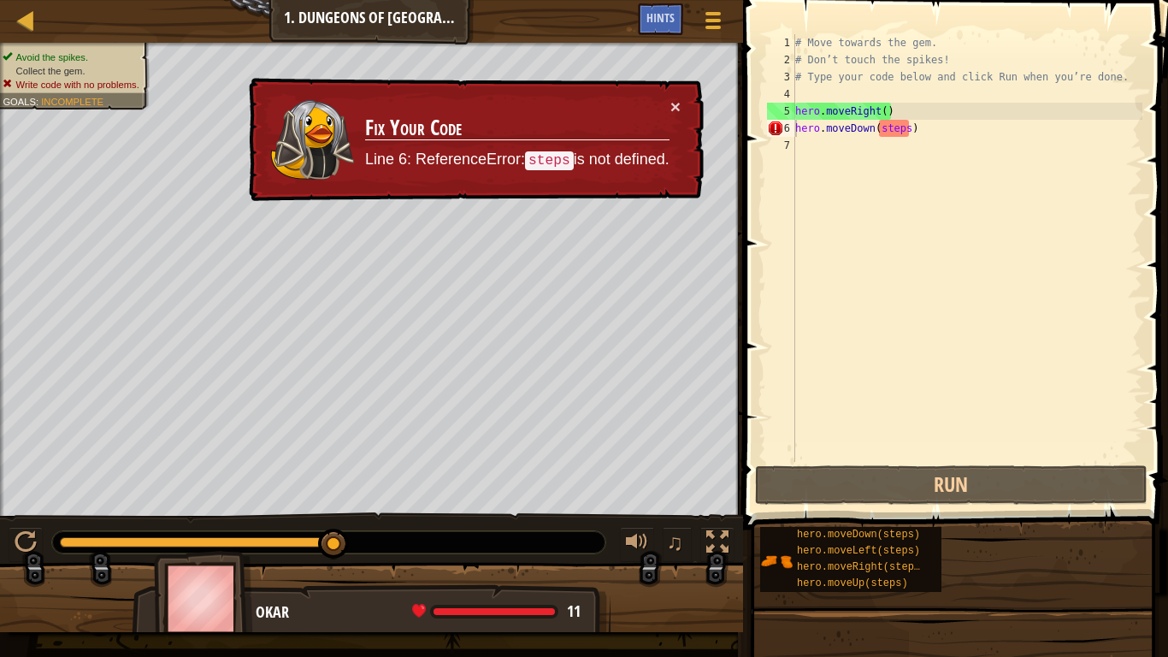
click at [557, 162] on code "steps" at bounding box center [549, 160] width 49 height 19
click at [890, 147] on div "# Move towards the gem. # Don’t touch the spikes! # Type your code below and cl…" at bounding box center [967, 265] width 351 height 462
click at [889, 134] on div "# Move towards the gem. # Don’t touch the spikes! # Type your code below and cl…" at bounding box center [967, 265] width 351 height 462
click at [904, 134] on div "# Move towards the gem. # Don’t touch the spikes! # Type your code below and cl…" at bounding box center [967, 265] width 351 height 462
click at [908, 136] on div "# Move towards the gem. # Don’t touch the spikes! # Type your code below and cl…" at bounding box center [967, 265] width 351 height 462
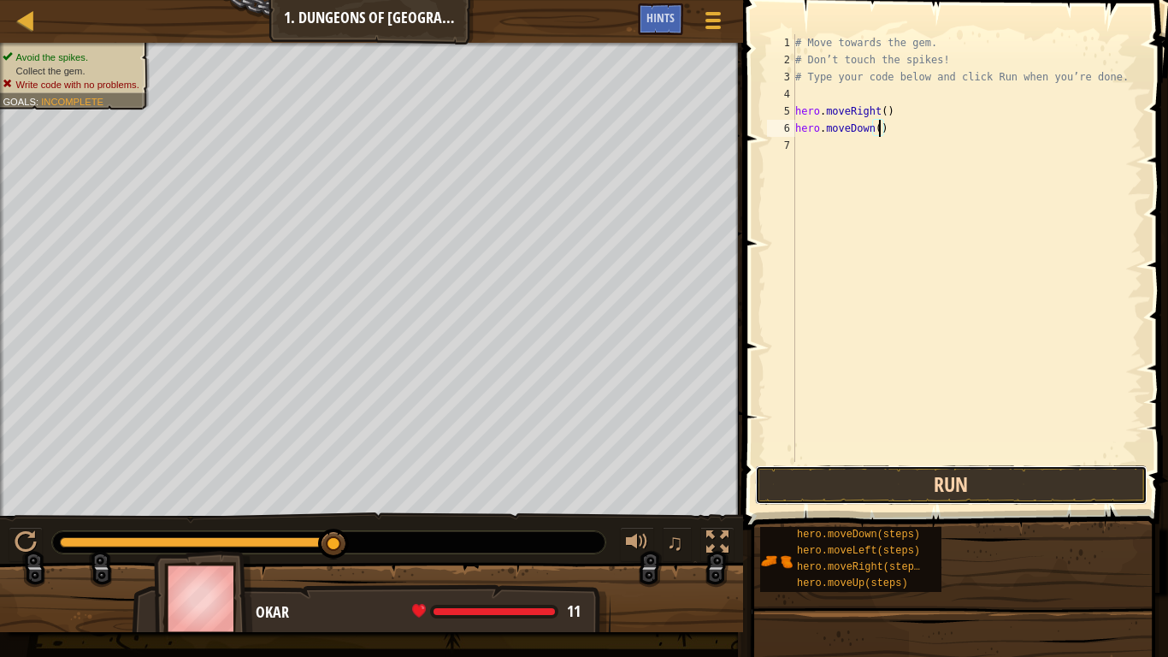
click at [884, 498] on button "Run" at bounding box center [951, 484] width 392 height 39
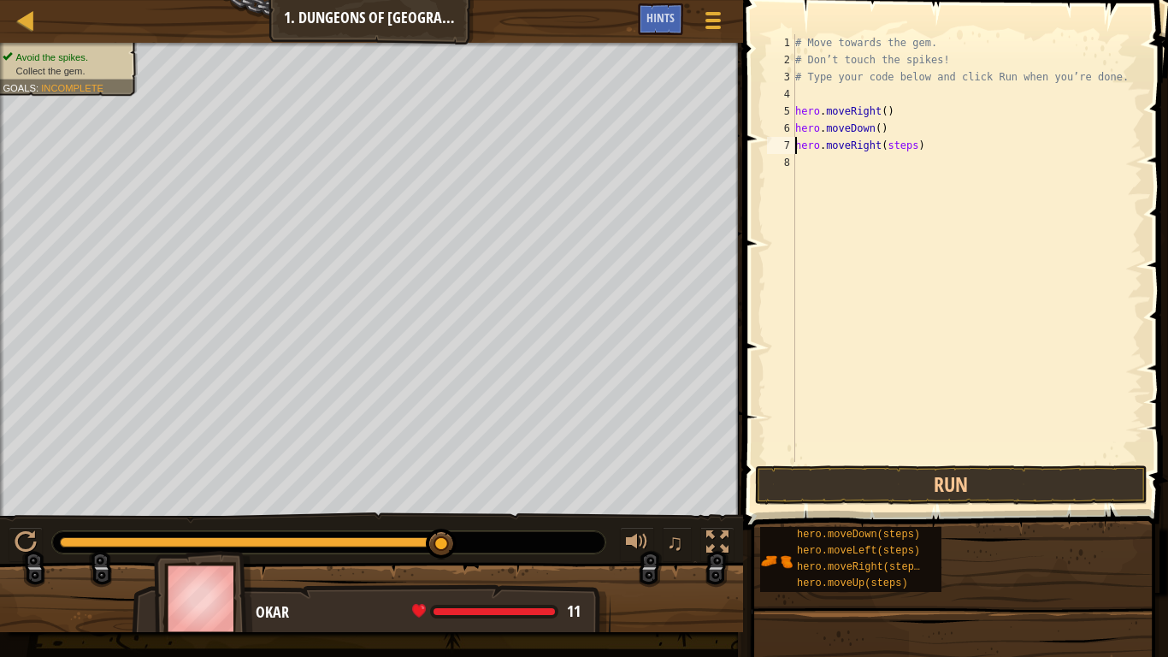
click at [914, 144] on div "# Move towards the gem. # Don’t touch the spikes! # Type your code below and cl…" at bounding box center [967, 265] width 351 height 462
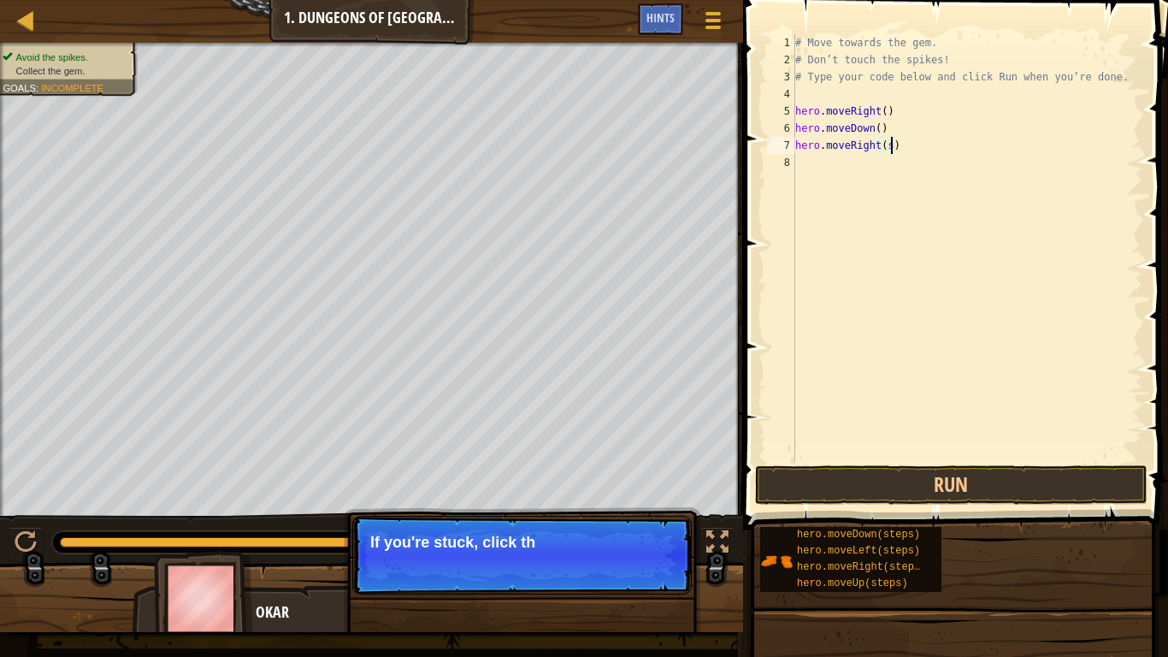
type textarea "hero.moveRight()"
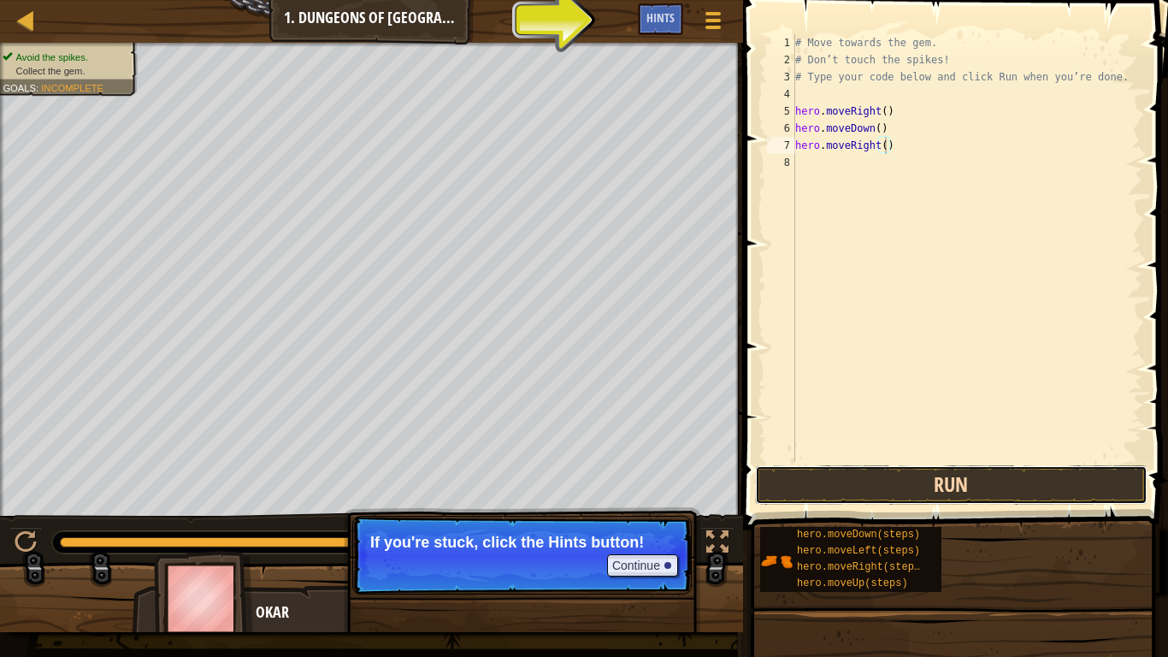
click at [939, 481] on button "Run" at bounding box center [951, 484] width 392 height 39
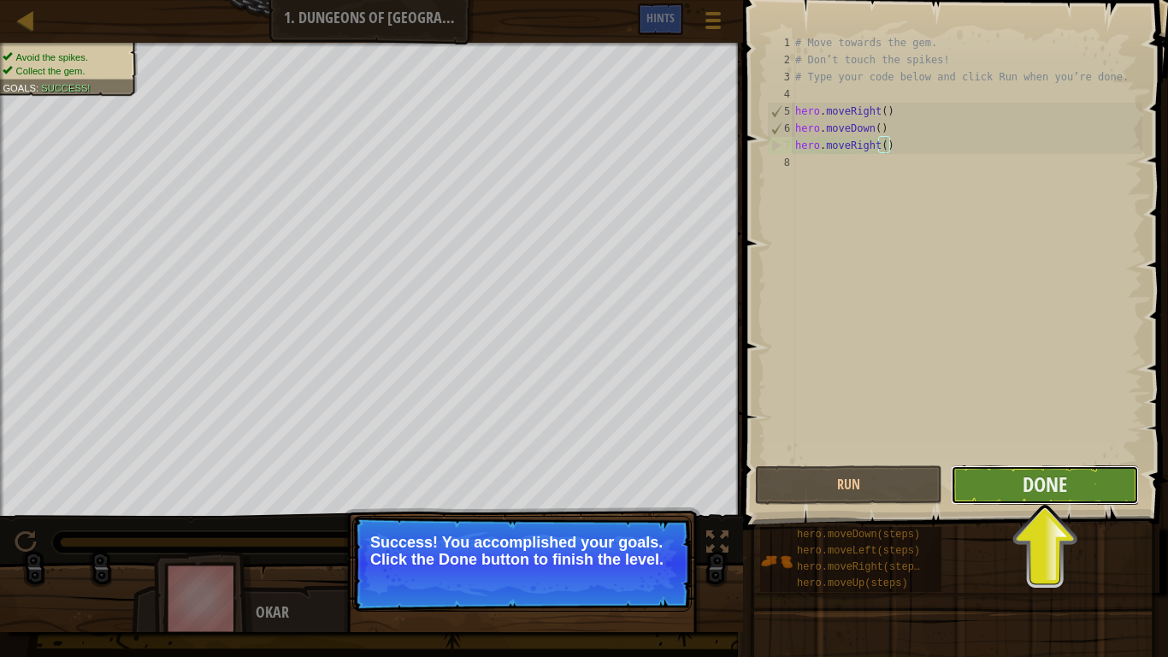
click at [1083, 486] on button "Done" at bounding box center [1044, 484] width 187 height 39
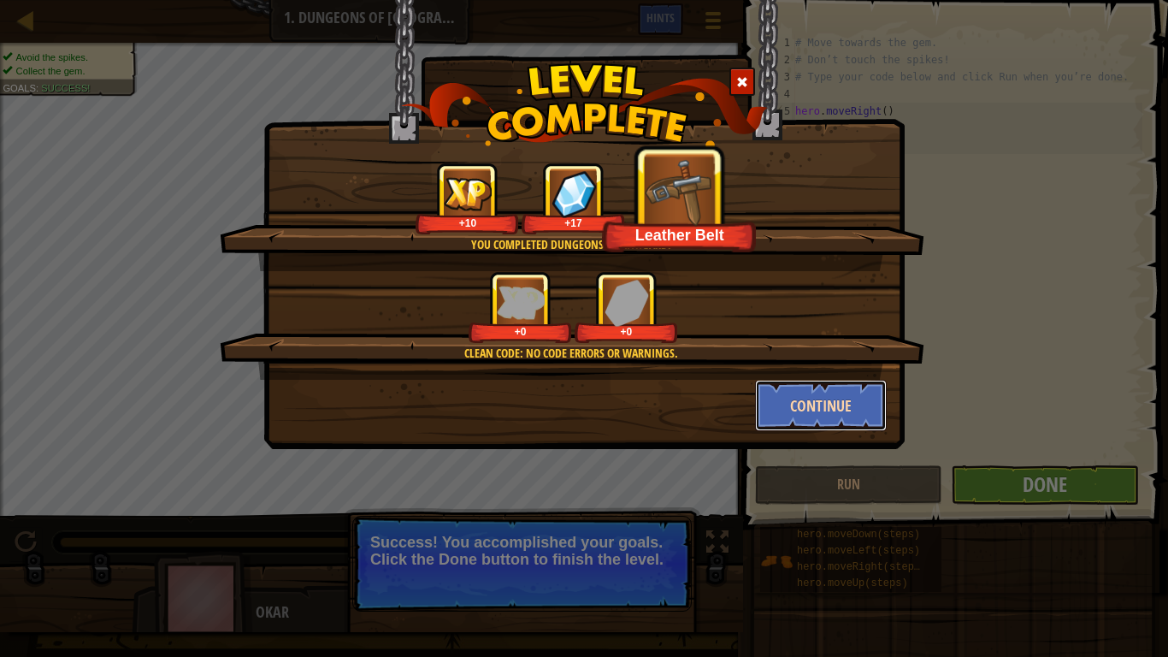
click at [867, 396] on button "Continue" at bounding box center [821, 405] width 133 height 51
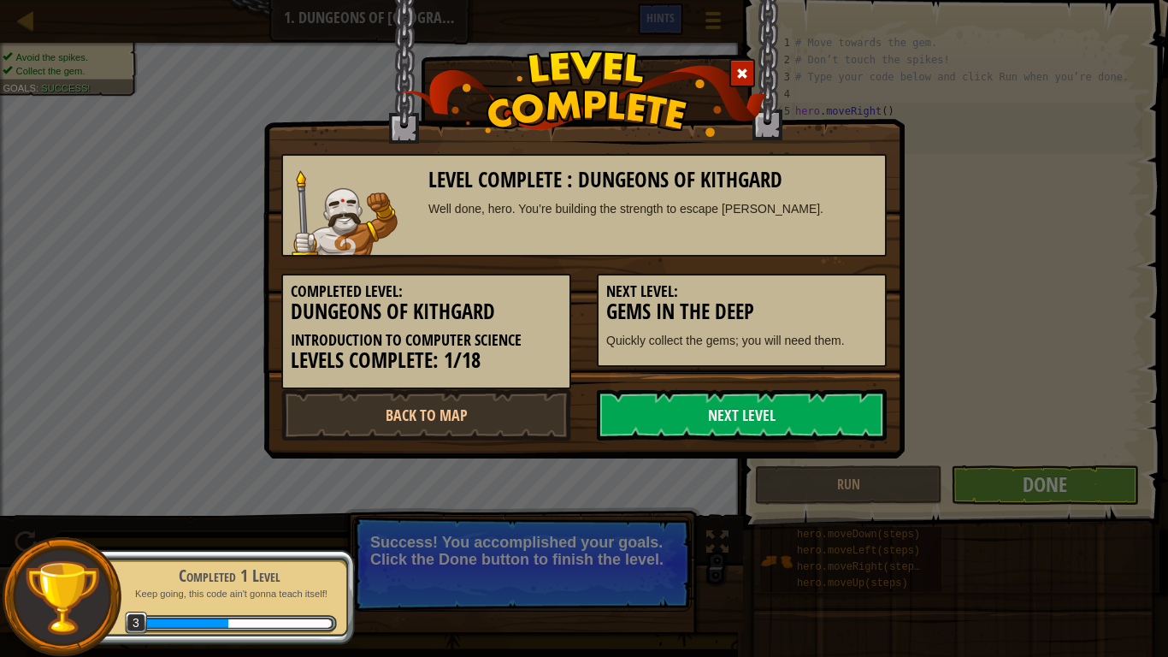
click at [851, 414] on link "Next Level" at bounding box center [742, 414] width 290 height 51
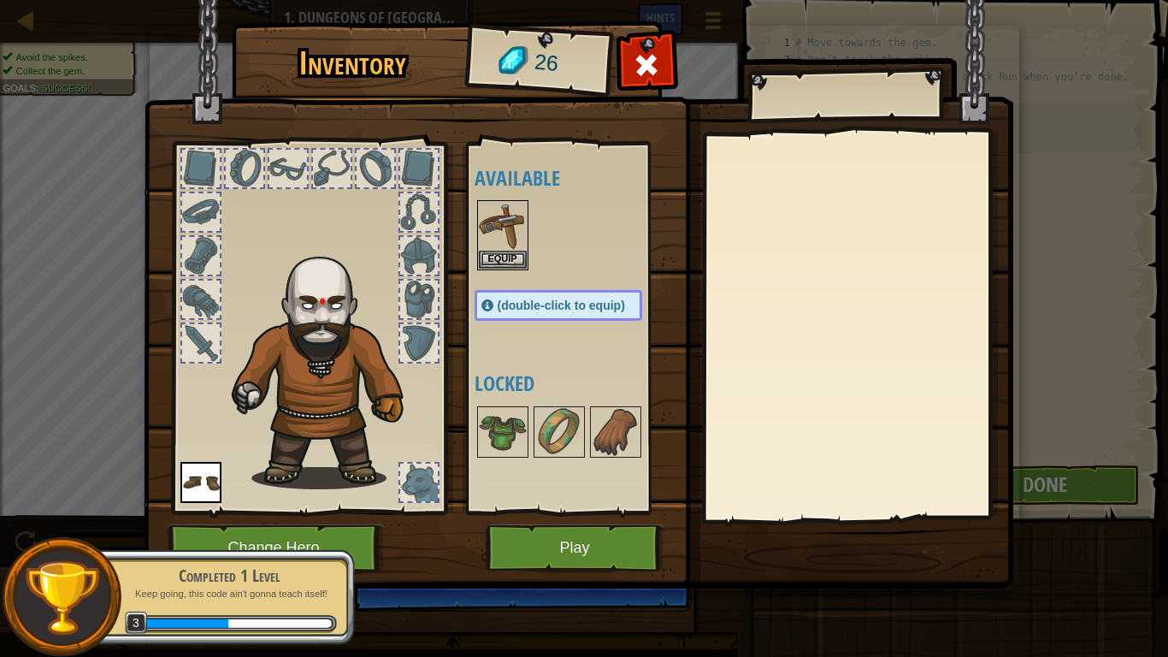
click at [850, 414] on div at bounding box center [857, 326] width 302 height 384
click at [578, 536] on button "Play" at bounding box center [575, 547] width 179 height 47
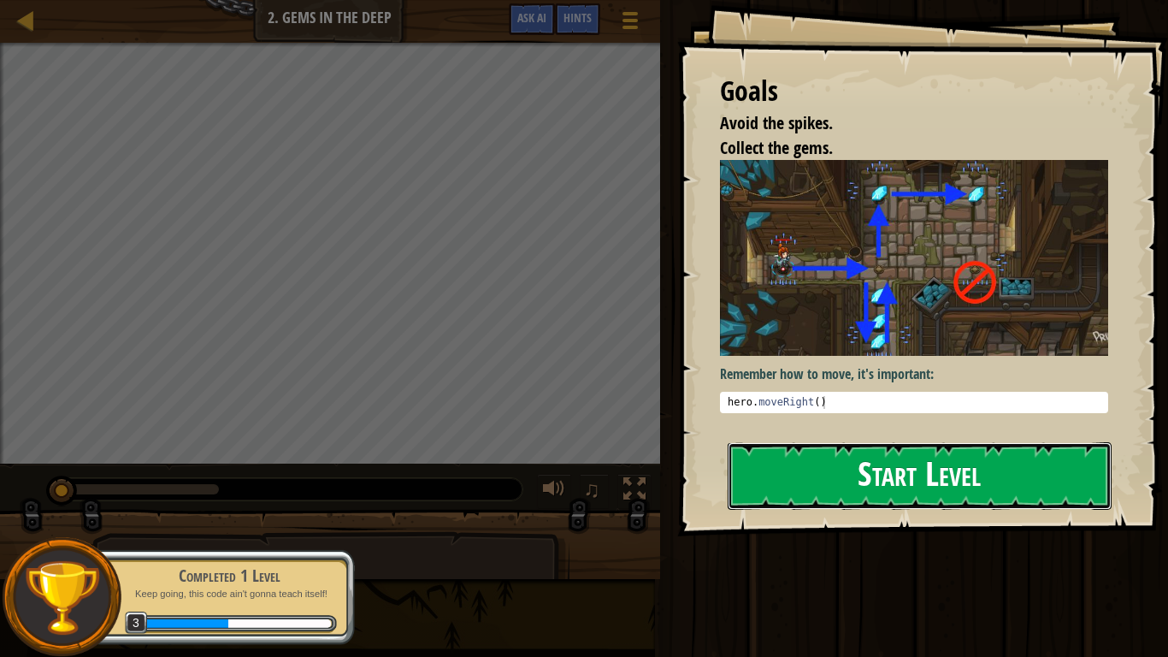
click at [872, 463] on button "Start Level" at bounding box center [920, 476] width 384 height 68
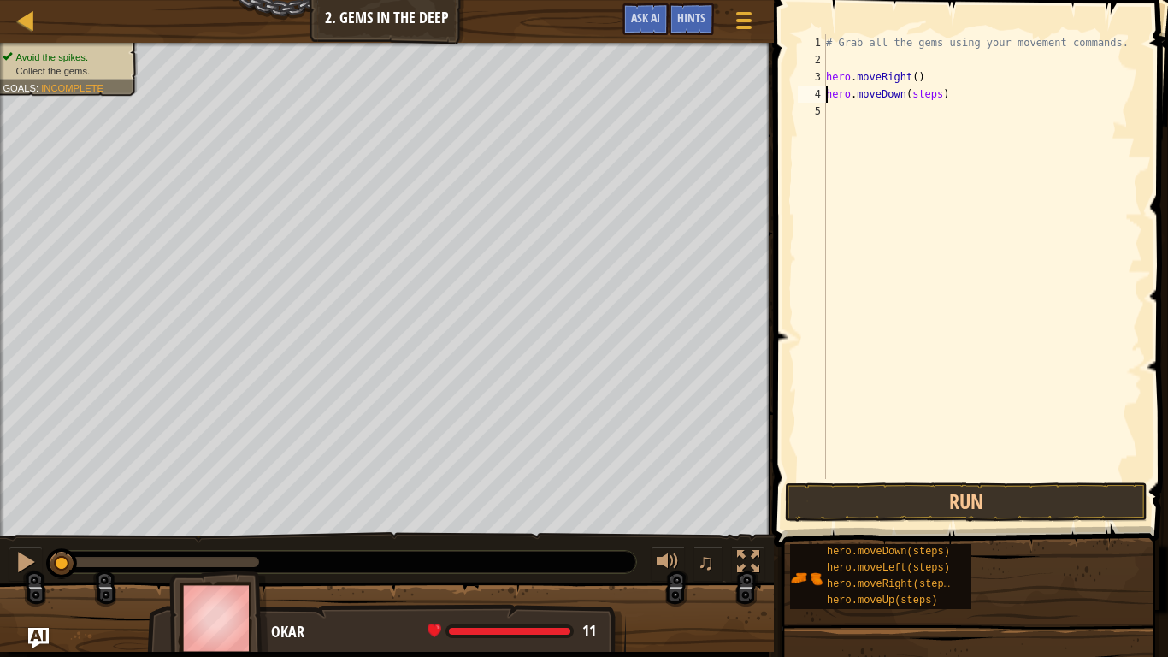
click at [938, 97] on div "# Grab all the gems using your movement commands. hero . moveRight ( ) hero . m…" at bounding box center [982, 273] width 320 height 479
click at [924, 115] on div "# Grab all the gems using your movement commands. hero . moveRight ( ) hero . m…" at bounding box center [982, 273] width 320 height 479
click at [926, 115] on div "# Grab all the gems using your movement commands. hero . moveRight ( ) hero . m…" at bounding box center [982, 273] width 320 height 479
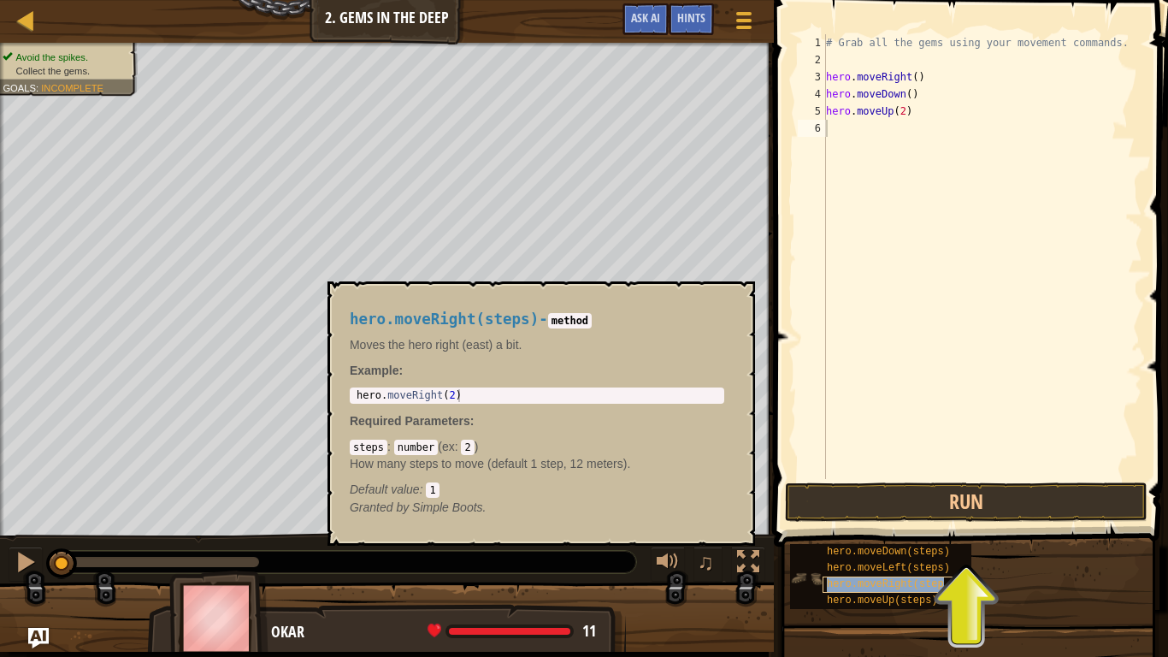
type textarea "hero.moveRight(steps)"
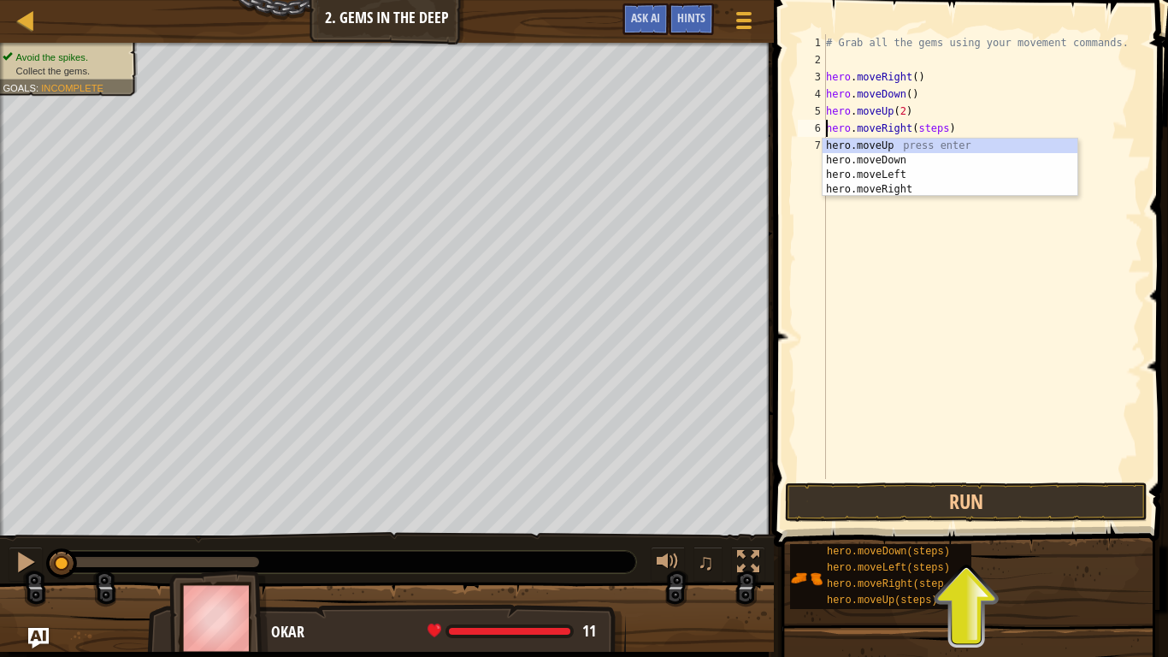
click at [916, 308] on div "# Grab all the gems using your movement commands. hero . moveRight ( ) hero . m…" at bounding box center [982, 273] width 320 height 479
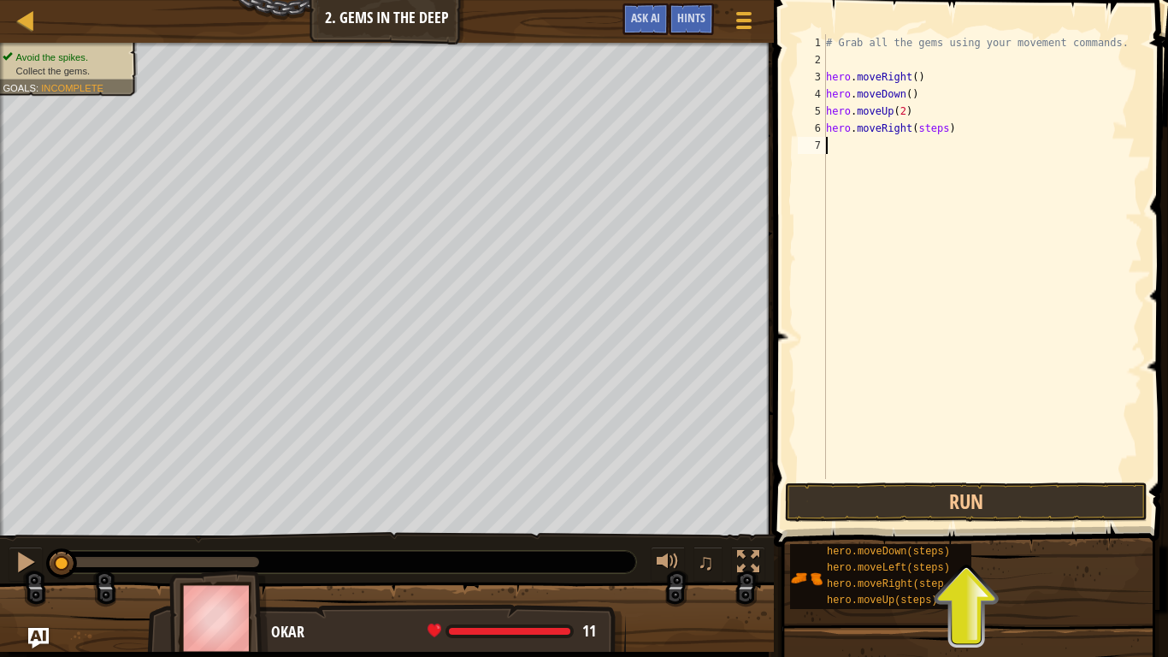
click at [946, 127] on div "# Grab all the gems using your movement commands. hero . moveRight ( ) hero . m…" at bounding box center [982, 273] width 320 height 479
type textarea "hero.moveRight()"
click at [938, 504] on button "Run" at bounding box center [966, 501] width 362 height 39
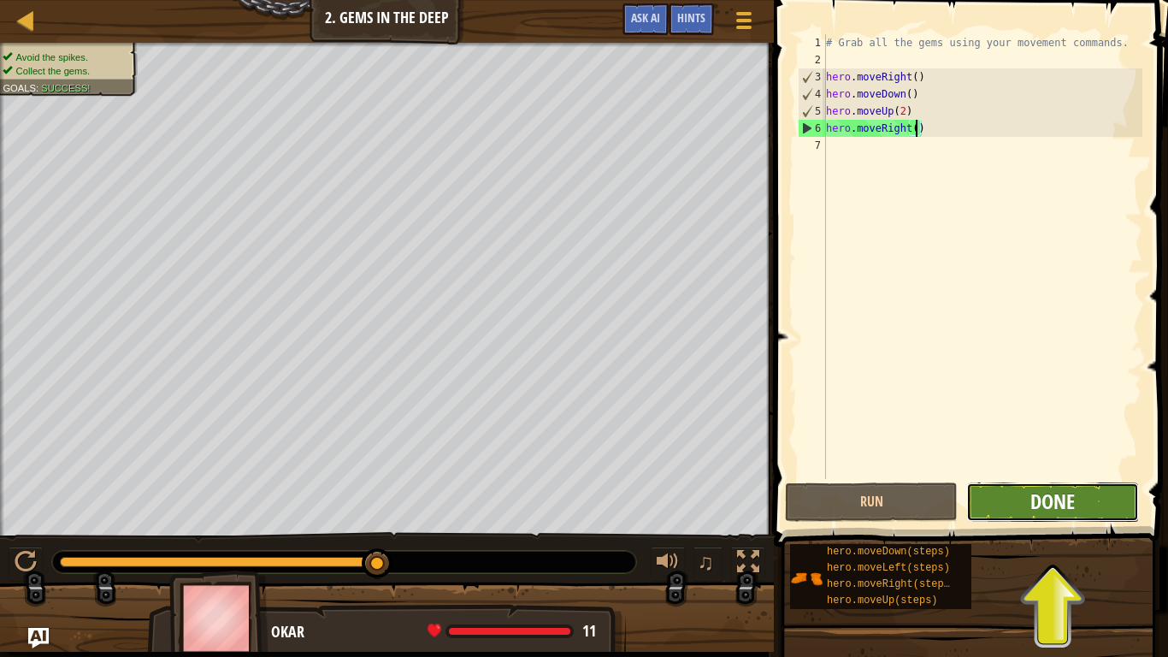
click at [1031, 497] on span "Done" at bounding box center [1052, 500] width 44 height 27
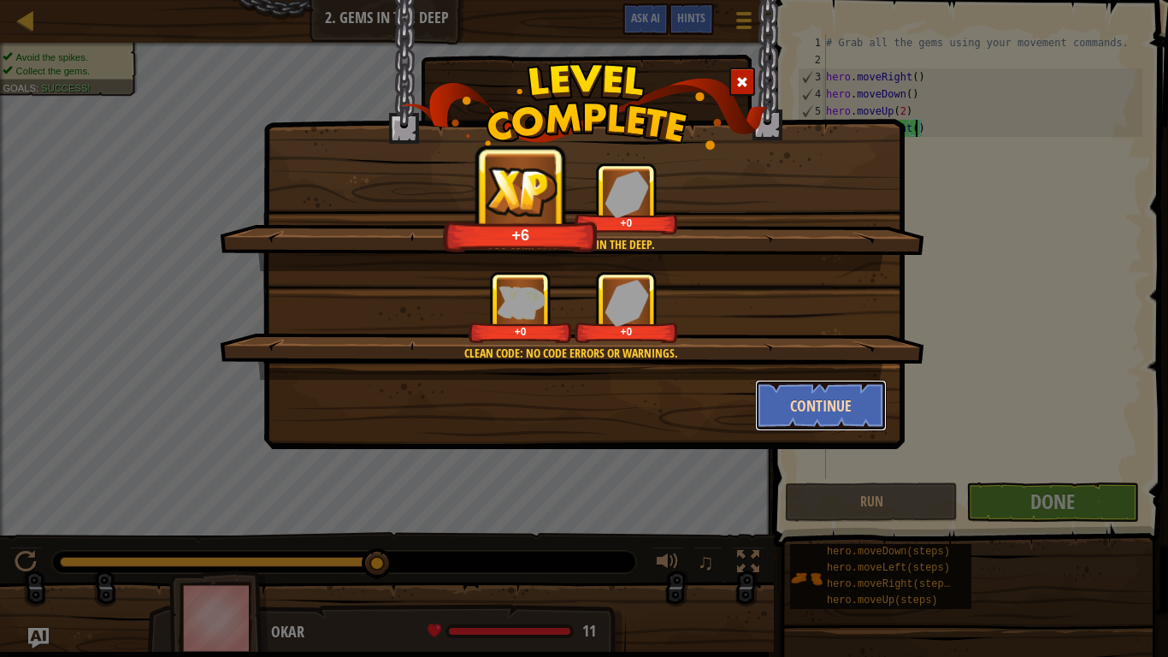
click at [853, 403] on button "Continue" at bounding box center [821, 405] width 133 height 51
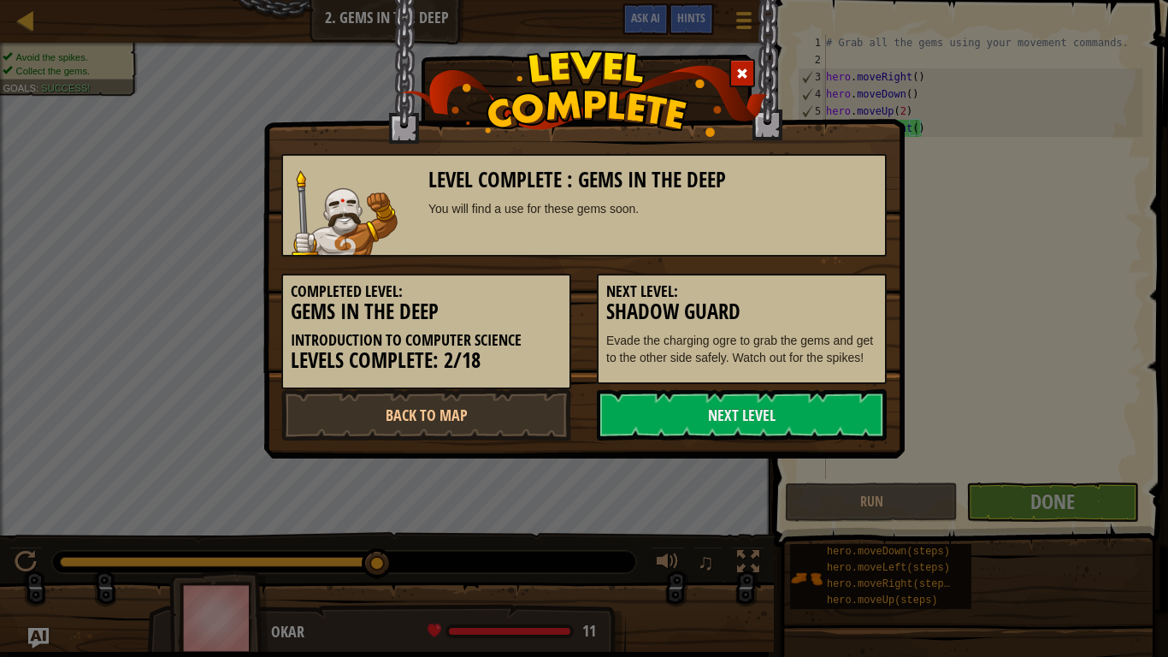
click at [853, 403] on link "Next Level" at bounding box center [742, 414] width 290 height 51
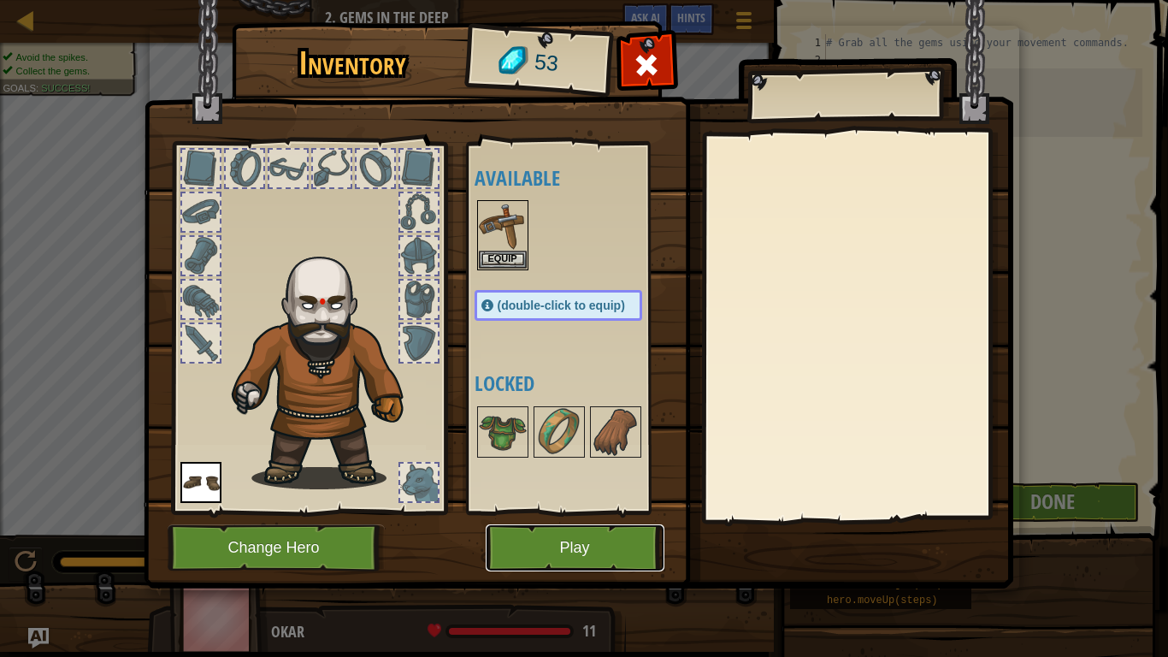
click at [560, 540] on button "Play" at bounding box center [575, 547] width 179 height 47
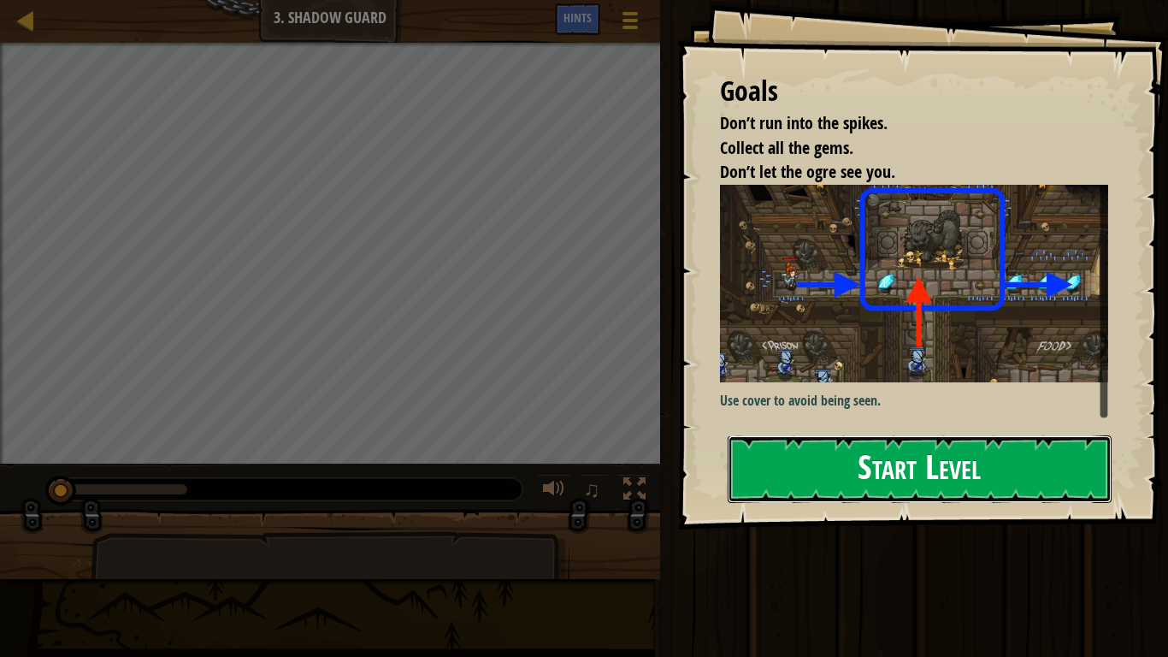
click at [873, 437] on button "Start Level" at bounding box center [920, 469] width 384 height 68
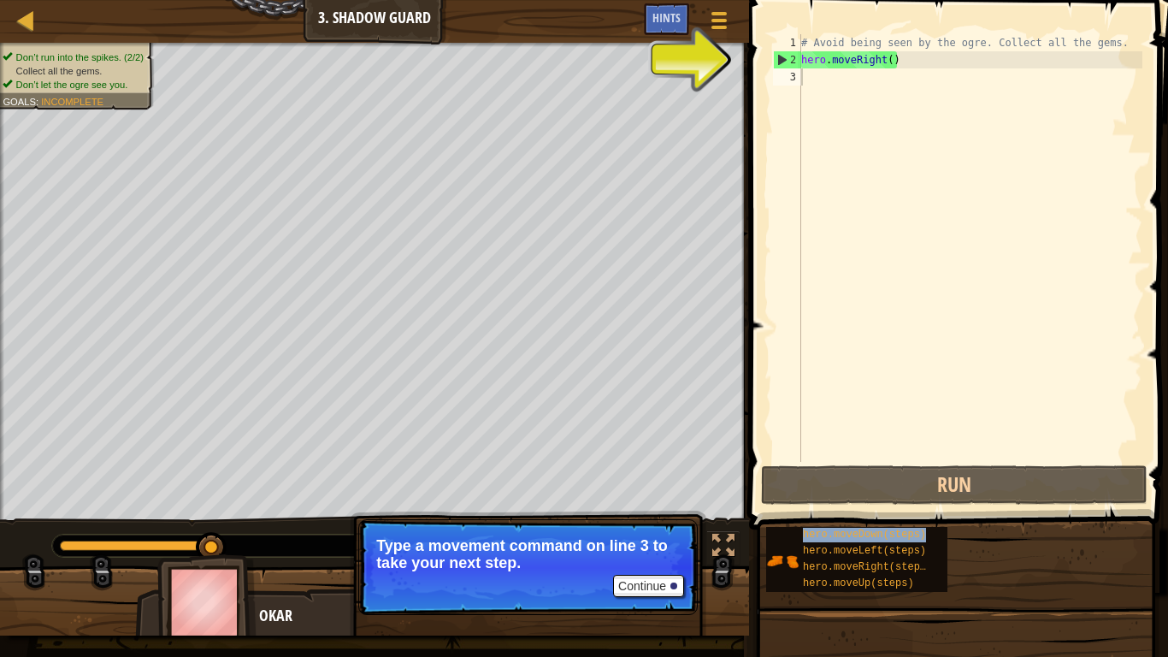
drag, startPoint x: 851, startPoint y: 551, endPoint x: 906, endPoint y: 296, distance: 261.6
click at [906, 296] on div "Hints Videos 1 2 3 # Avoid being seen by the ogre. Collect all the gems. hero .…" at bounding box center [956, 324] width 424 height 648
drag, startPoint x: 857, startPoint y: 534, endPoint x: 940, endPoint y: 264, distance: 282.6
click at [940, 264] on div "Hints Videos 1 2 3 # Avoid being seen by the ogre. Collect all the gems. hero .…" at bounding box center [956, 324] width 424 height 648
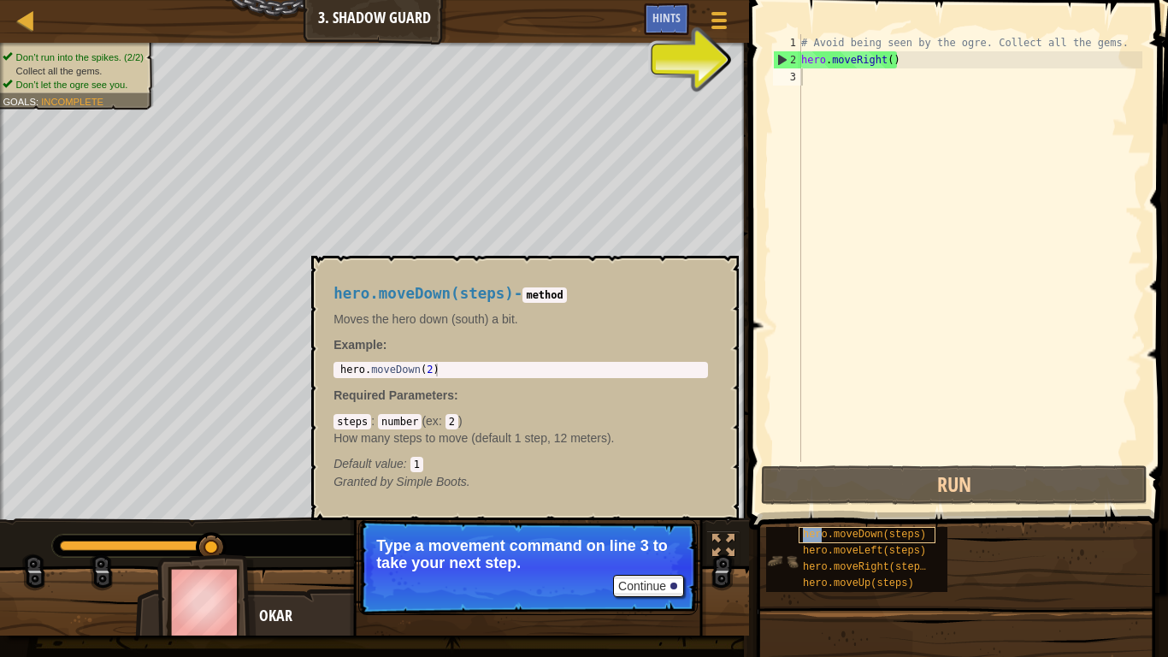
drag, startPoint x: 832, startPoint y: 534, endPoint x: 819, endPoint y: 533, distance: 12.9
click at [819, 533] on span "hero.moveDown(steps)" at bounding box center [864, 534] width 123 height 12
click at [856, 533] on span "hero.moveDown(steps)" at bounding box center [864, 534] width 123 height 12
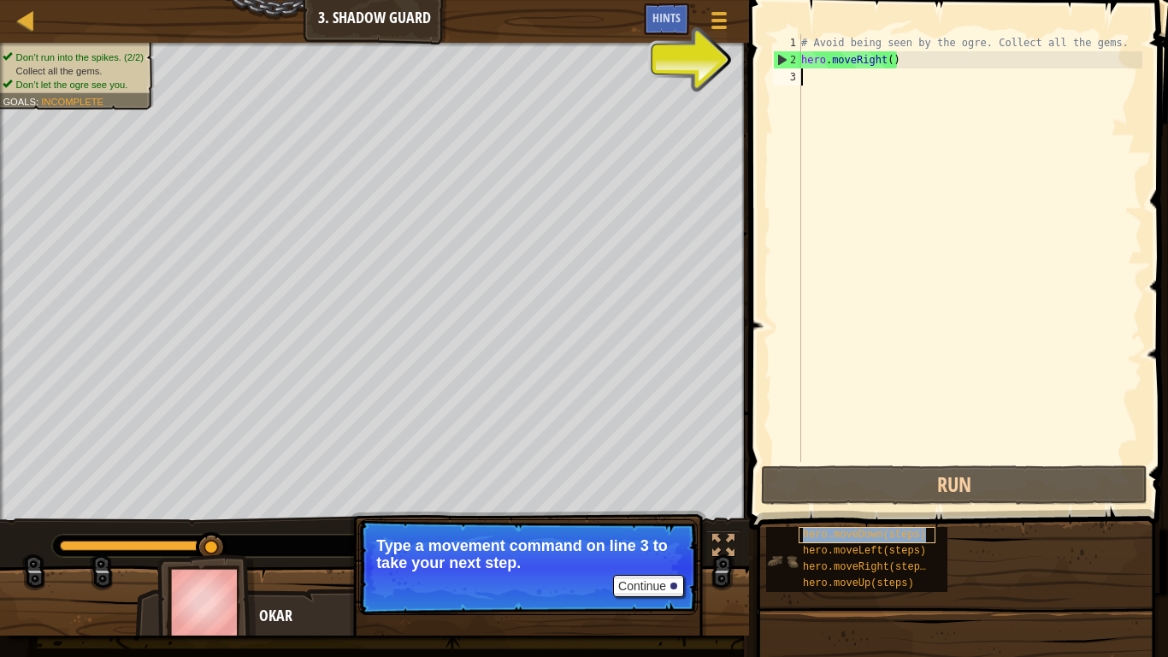
click at [856, 533] on span "hero.moveDown(steps)" at bounding box center [864, 534] width 123 height 12
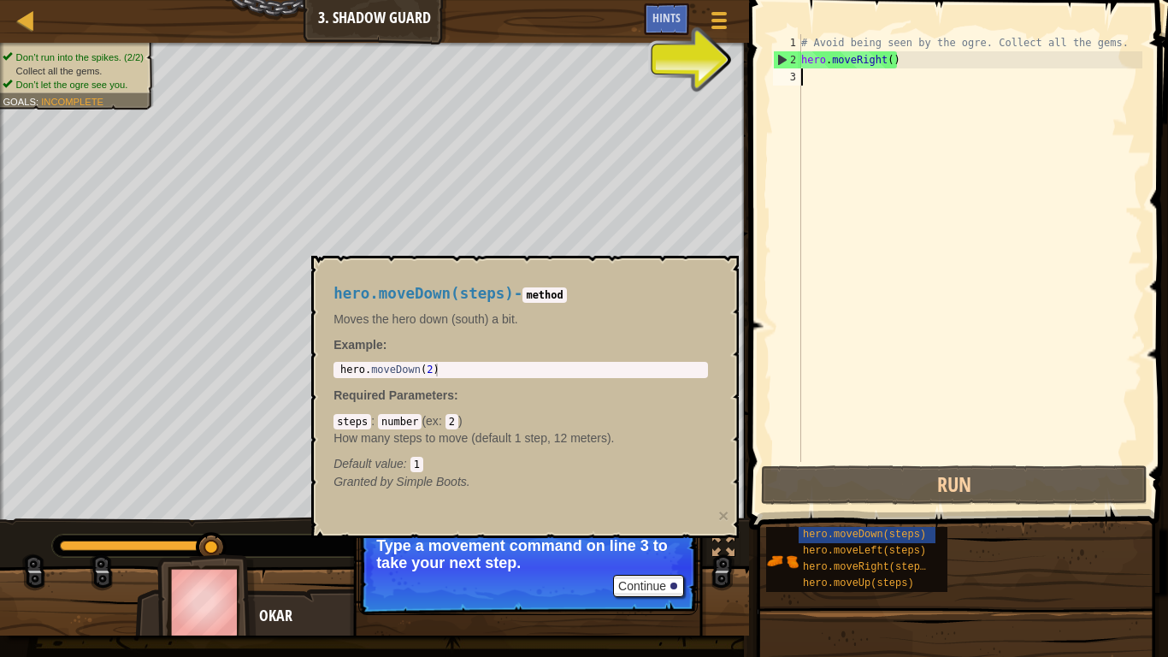
click at [811, 88] on div "# Avoid being seen by the ogre. Collect all the gems. hero . moveRight ( )" at bounding box center [970, 265] width 345 height 462
drag, startPoint x: 911, startPoint y: 535, endPoint x: 930, endPoint y: 164, distance: 371.5
click at [930, 164] on div "Hints Videos 1 2 3 # Avoid being seen by the ogre. Collect all the gems. hero .…" at bounding box center [956, 324] width 424 height 648
click at [810, 533] on span "hero.moveDown(steps)" at bounding box center [864, 534] width 123 height 12
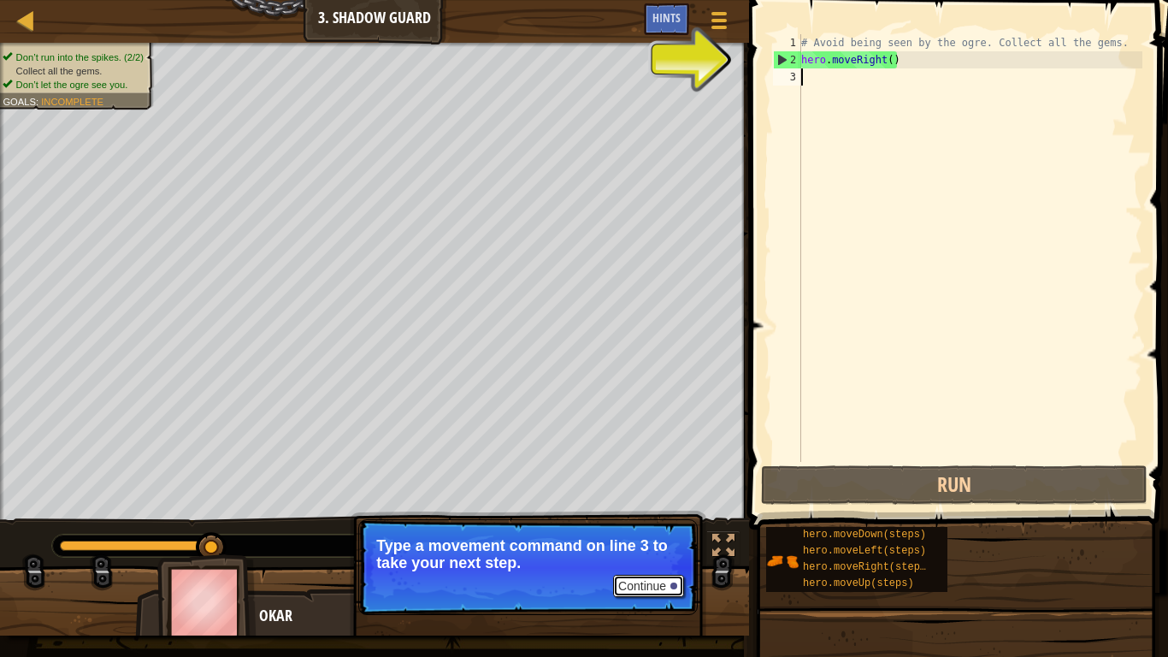
click at [661, 540] on button "Continue" at bounding box center [648, 586] width 71 height 22
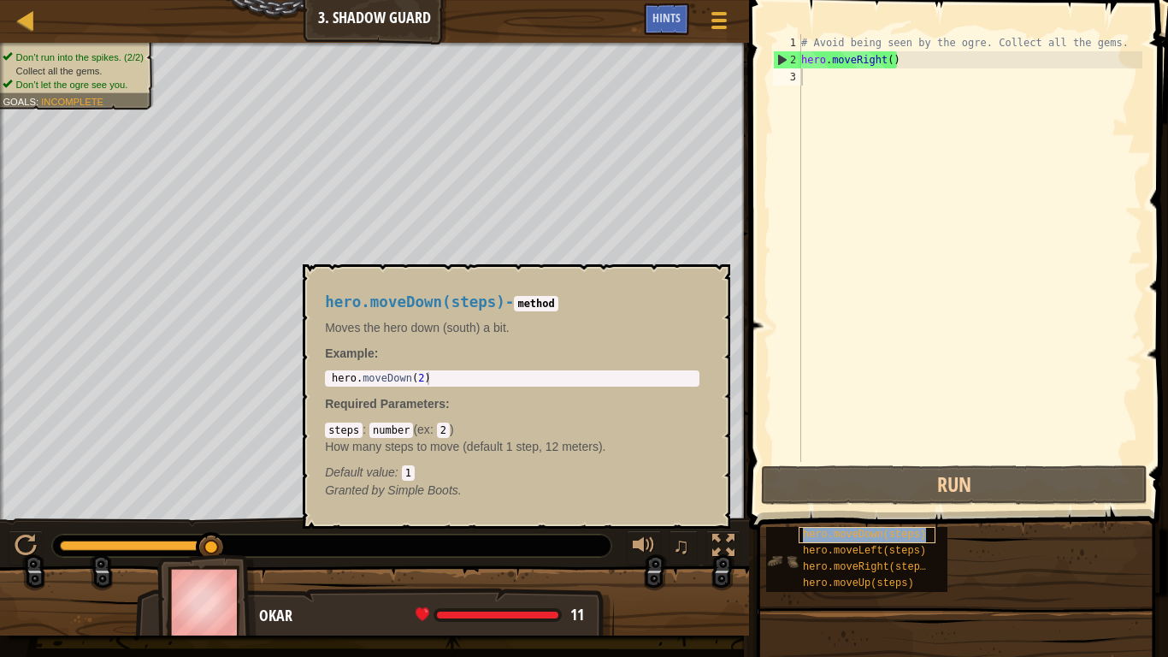
click at [806, 534] on span "hero.moveDown(steps)" at bounding box center [864, 534] width 123 height 12
click at [710, 284] on button "×" at bounding box center [711, 284] width 14 height 24
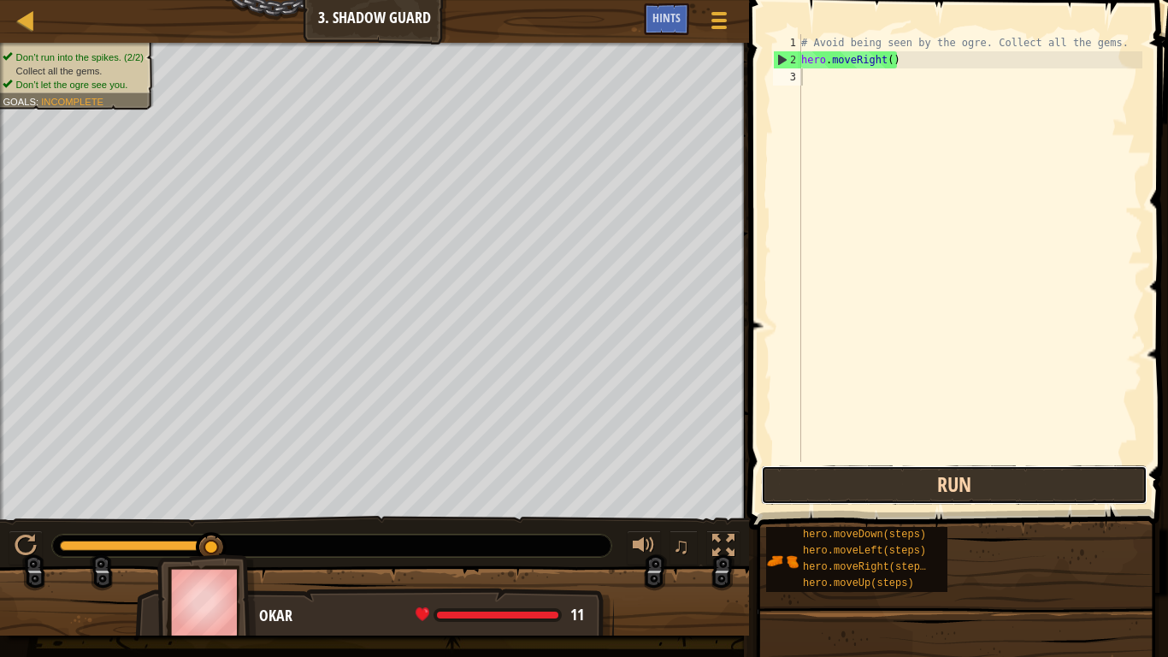
click at [926, 466] on button "Run" at bounding box center [954, 484] width 386 height 39
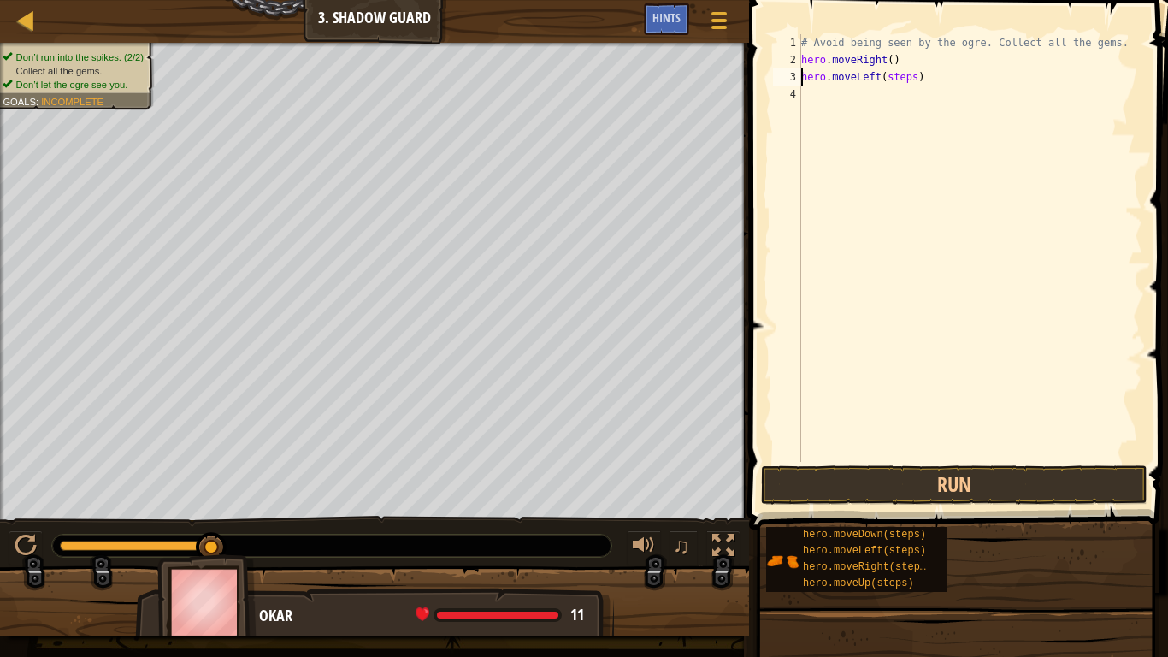
click at [912, 81] on div "# Avoid being seen by the ogre. Collect all the gems. hero . moveRight ( ) hero…" at bounding box center [970, 265] width 345 height 462
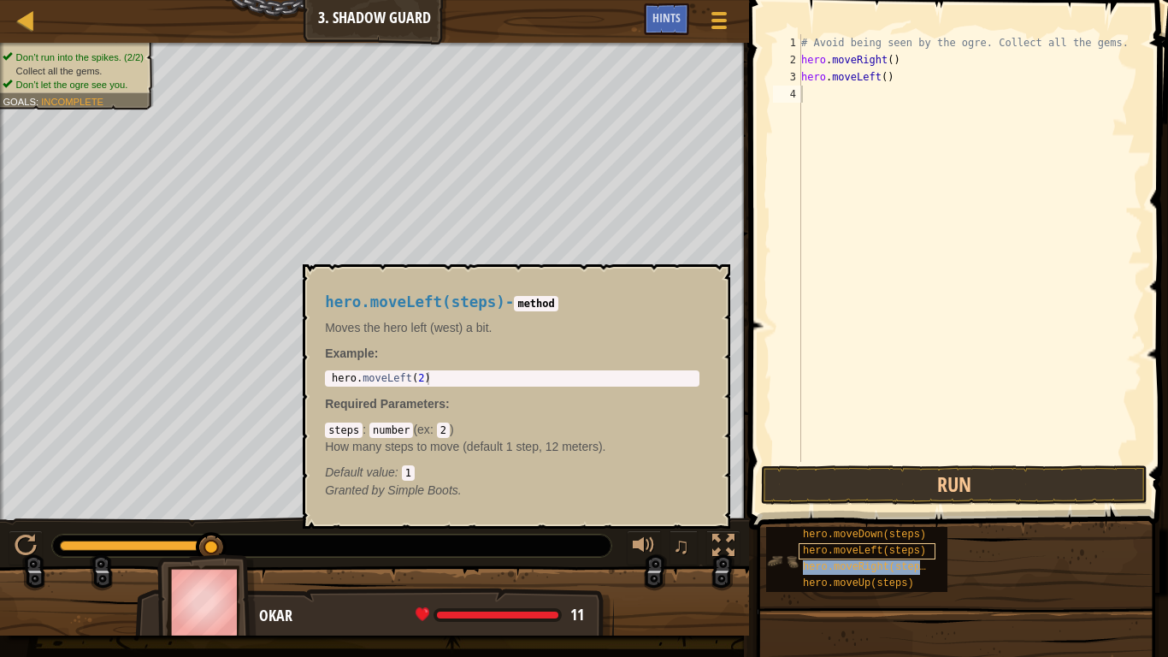
type textarea "hero.moveRight(steps)"
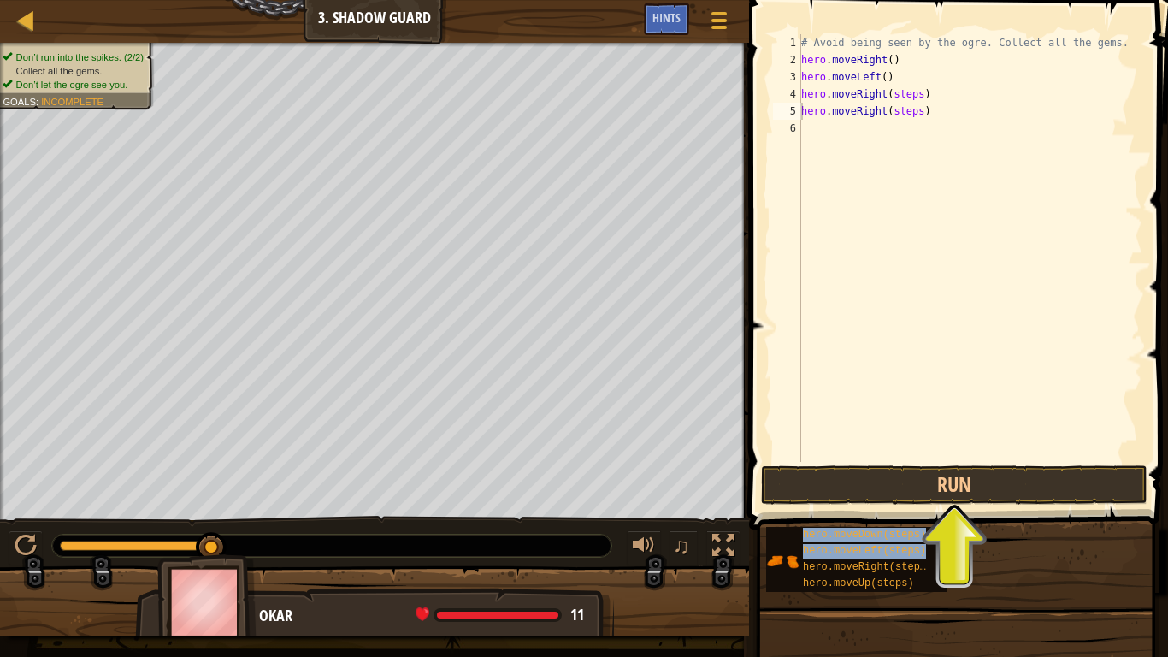
drag, startPoint x: 907, startPoint y: 567, endPoint x: 929, endPoint y: 173, distance: 394.7
click at [929, 173] on div "Hints Videos hero.moveRight(steps) 1 2 3 4 5 6 # Avoid being seen by the ogre. …" at bounding box center [956, 324] width 424 height 648
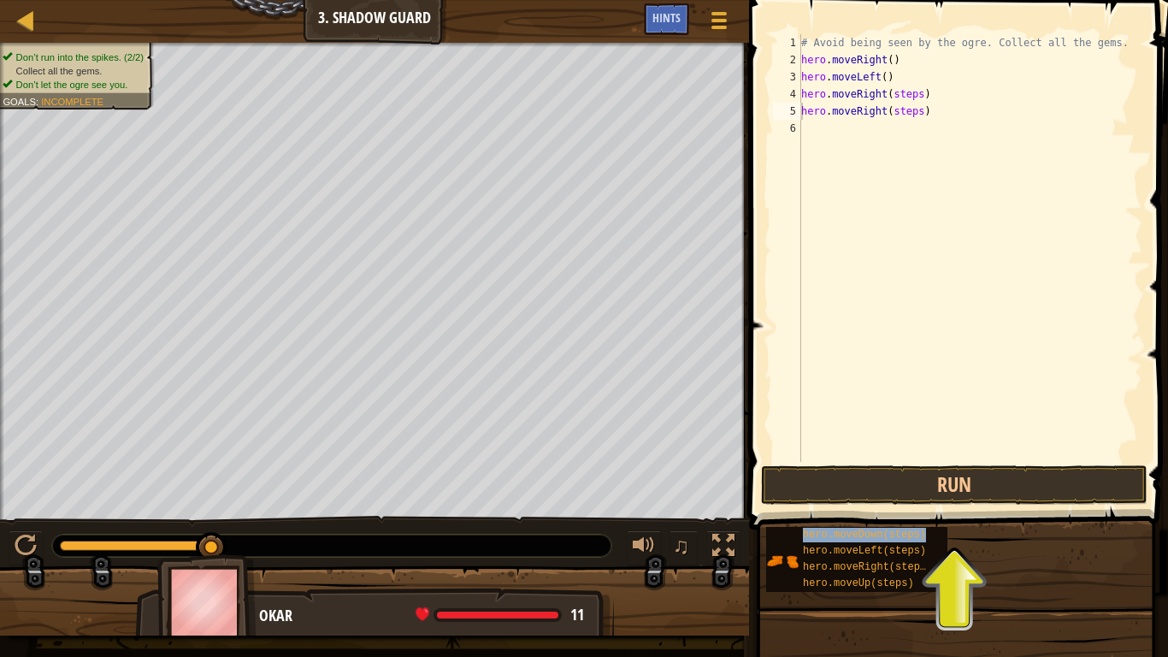
drag, startPoint x: 864, startPoint y: 551, endPoint x: 900, endPoint y: 225, distance: 328.5
click at [900, 225] on div "Hints Videos hero.moveRight(steps) 1 2 3 4 5 6 # Avoid being seen by the ogre. …" at bounding box center [956, 324] width 424 height 648
drag, startPoint x: 858, startPoint y: 571, endPoint x: 848, endPoint y: 369, distance: 202.0
click at [848, 369] on div "Hints Videos hero.moveRight(steps) 1 2 3 4 5 6 # Avoid being seen by the ogre. …" at bounding box center [956, 324] width 424 height 648
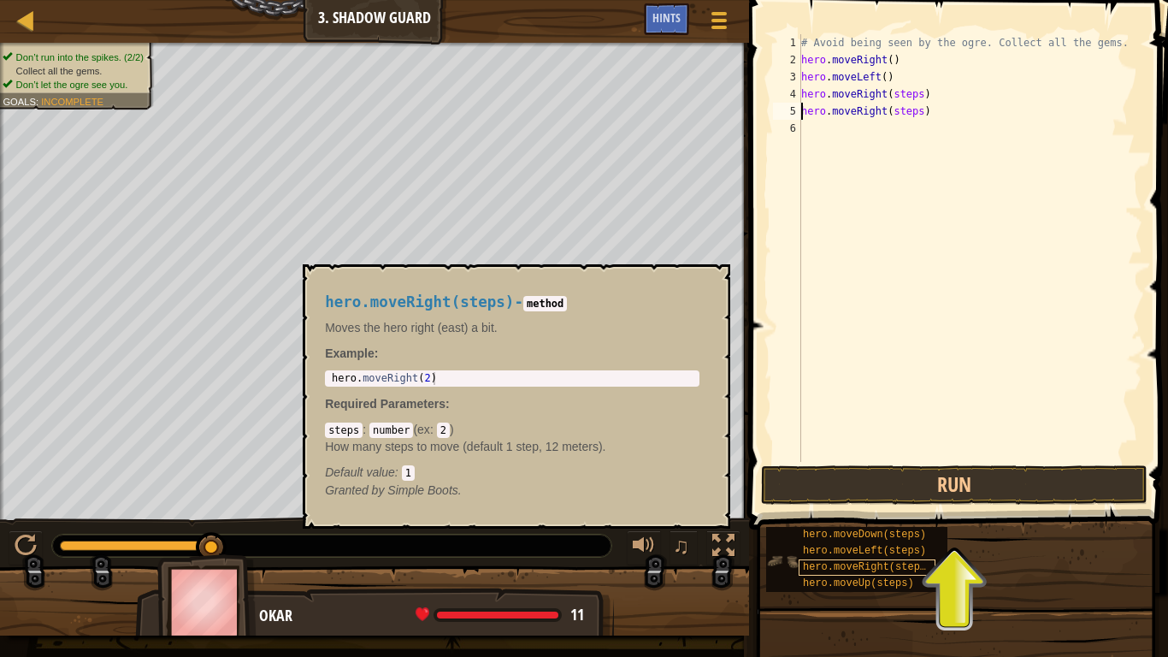
click at [913, 540] on span "hero.moveRight(steps)" at bounding box center [867, 567] width 129 height 12
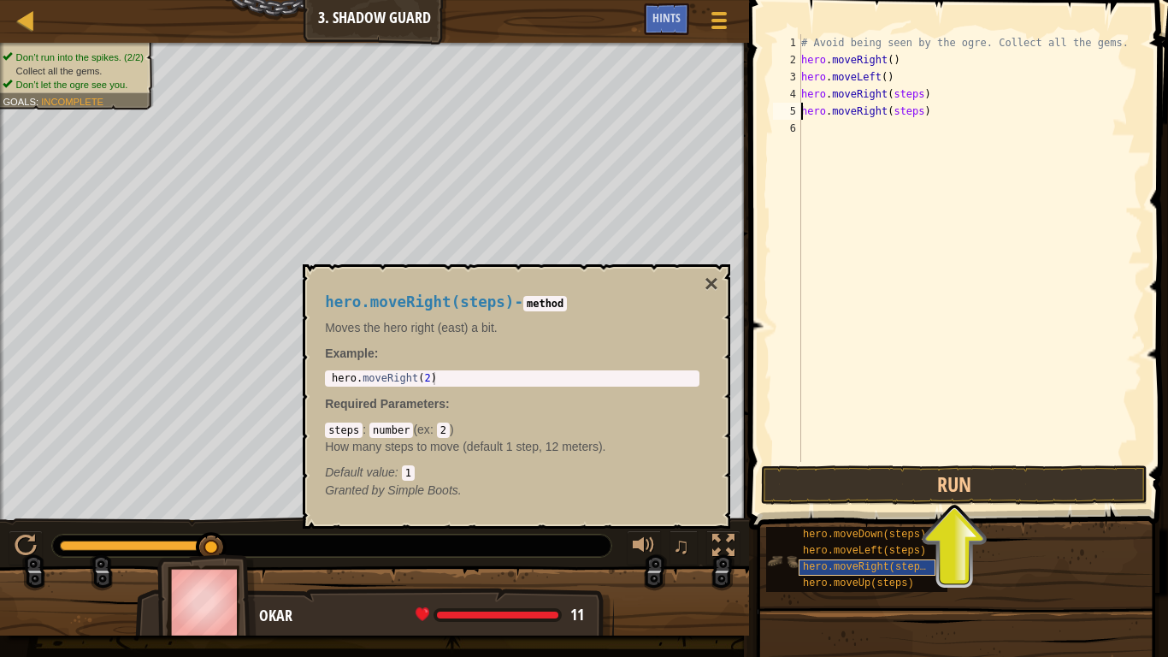
click at [930, 540] on div "hero.moveRight(steps)" at bounding box center [866, 567] width 137 height 16
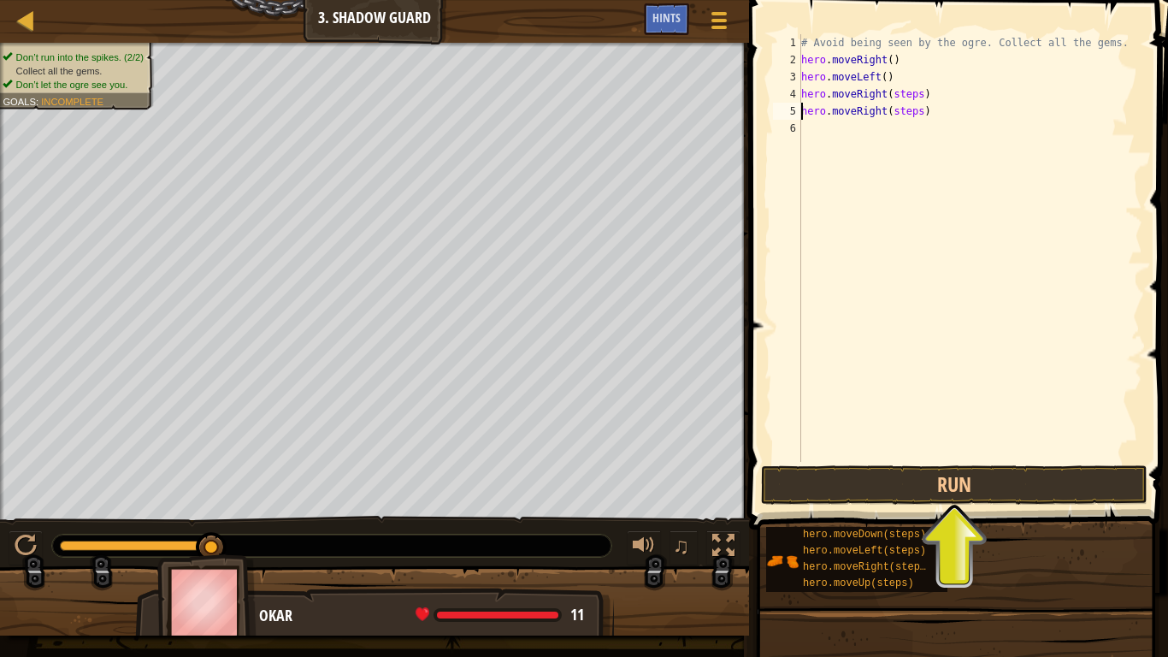
click at [840, 162] on div "# Avoid being seen by the ogre. Collect all the gems. hero . moveRight ( ) hero…" at bounding box center [970, 265] width 345 height 462
click at [921, 117] on div "# Avoid being seen by the ogre. Collect all the gems. hero . moveRight ( ) hero…" at bounding box center [970, 265] width 345 height 462
click at [923, 96] on div "# Avoid being seen by the ogre. Collect all the gems. hero . moveRight ( ) hero…" at bounding box center [970, 265] width 345 height 462
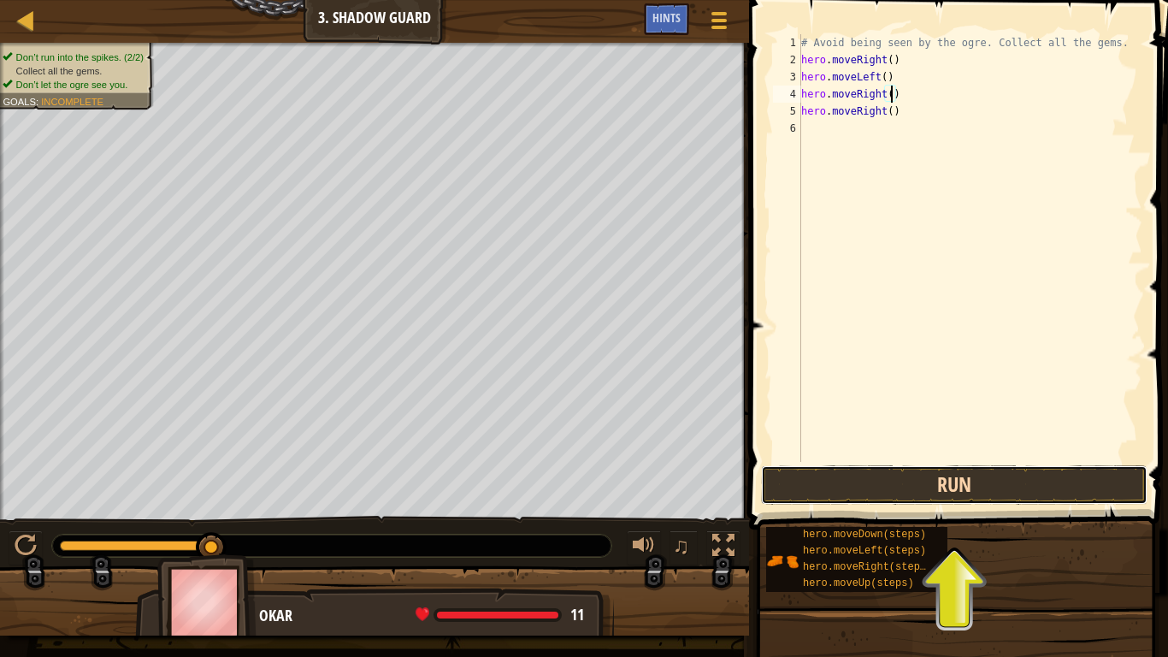
click at [857, 484] on button "Run" at bounding box center [954, 484] width 386 height 39
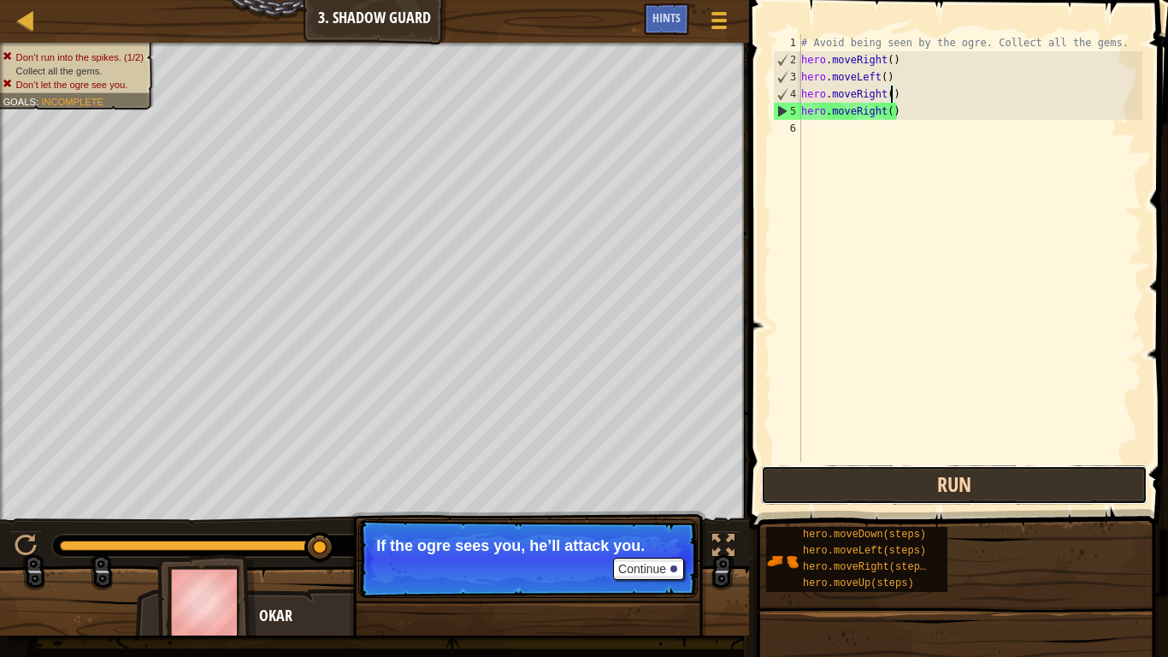
click at [825, 502] on button "Run" at bounding box center [954, 484] width 386 height 39
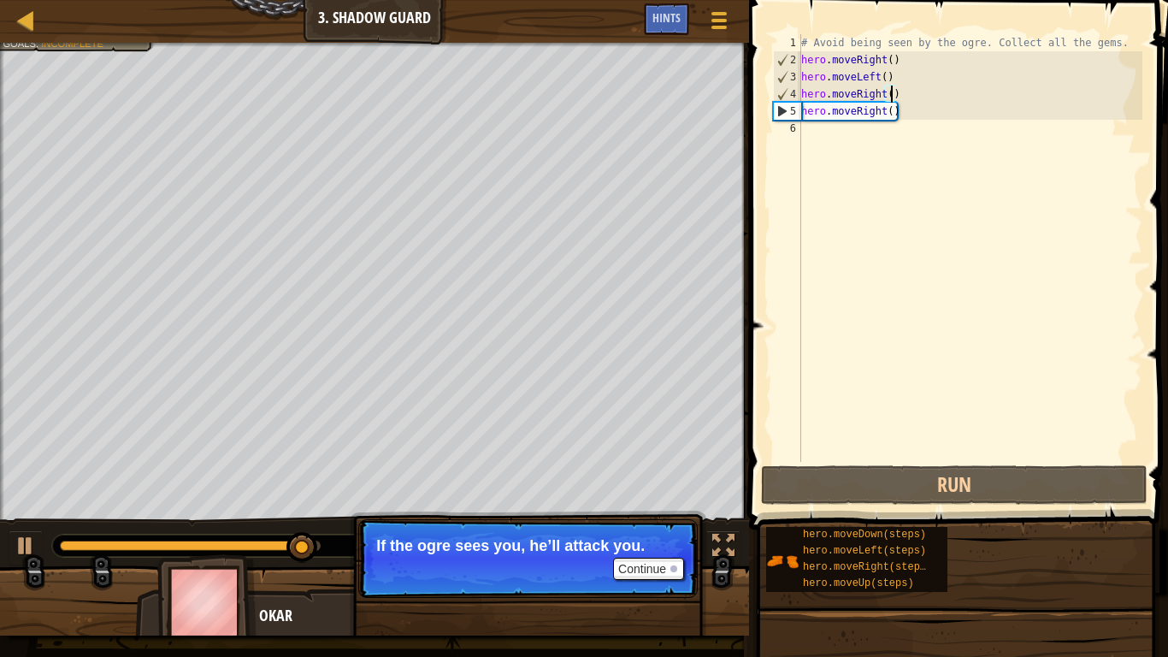
click at [893, 76] on div "# Avoid being seen by the ogre. Collect all the gems. hero . moveRight ( ) hero…" at bounding box center [970, 265] width 345 height 462
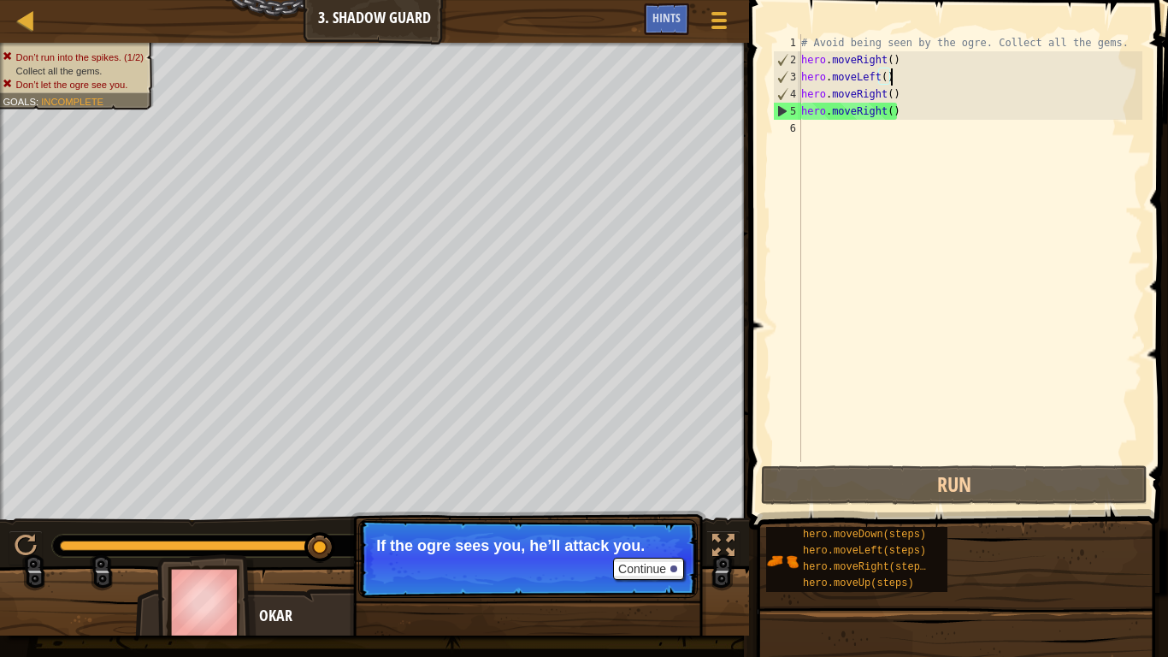
click at [878, 77] on div "# Avoid being seen by the ogre. Collect all the gems. hero . moveRight ( ) hero…" at bounding box center [970, 265] width 345 height 462
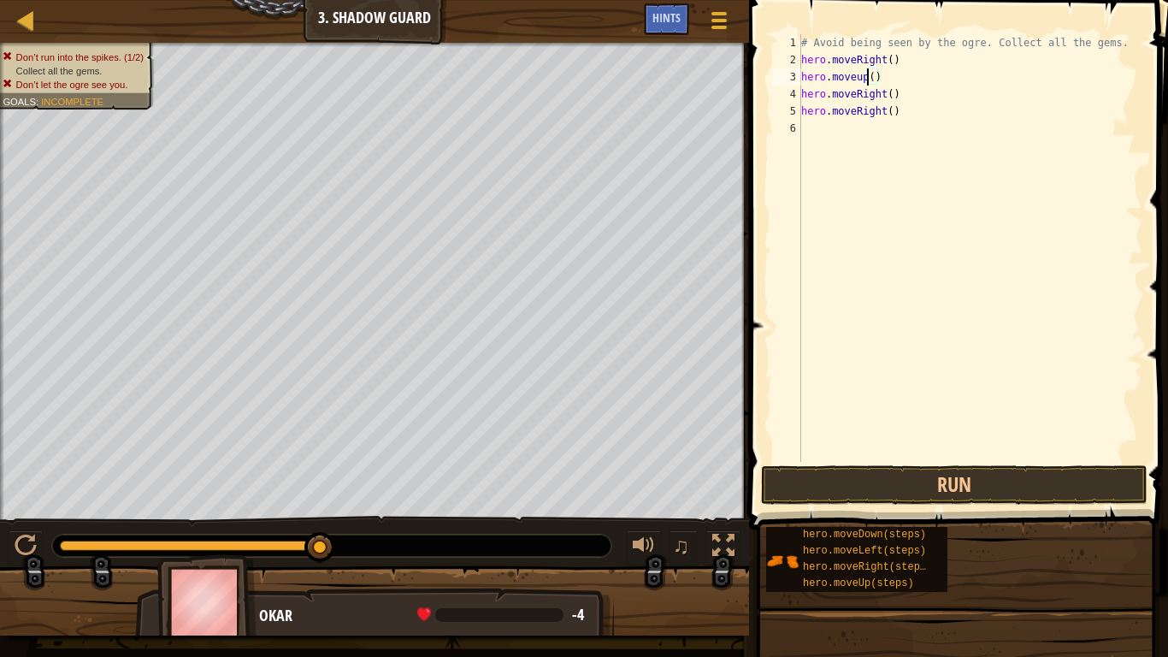
scroll to position [8, 10]
click at [851, 489] on button "Run" at bounding box center [954, 484] width 386 height 39
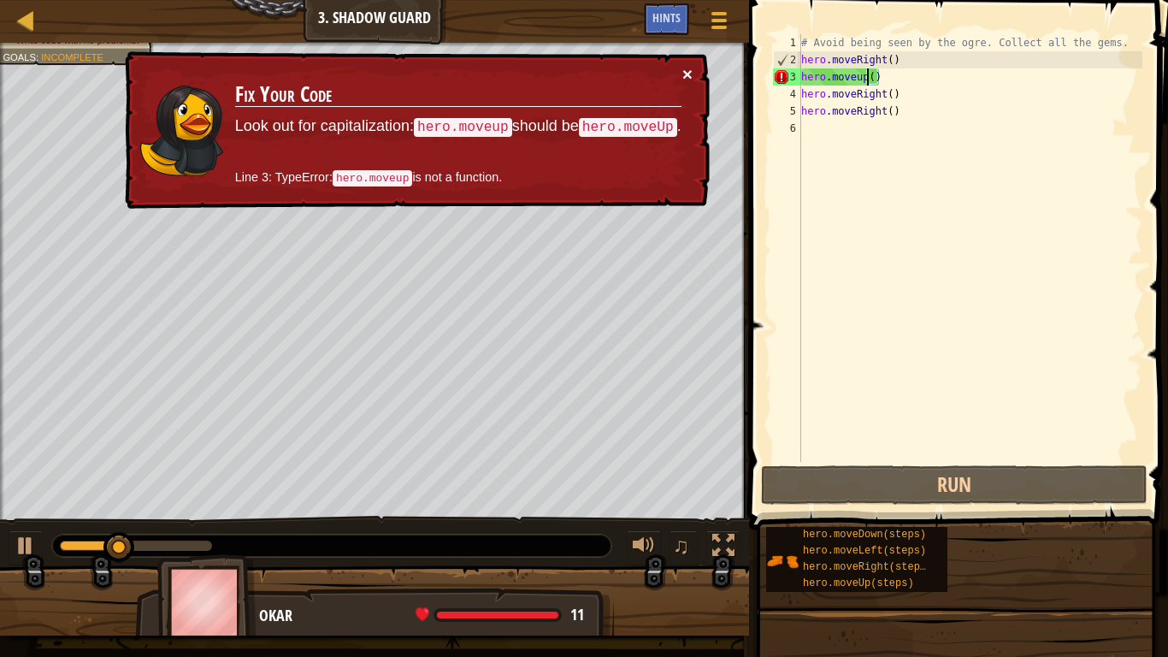
click at [688, 72] on button "×" at bounding box center [687, 74] width 10 height 18
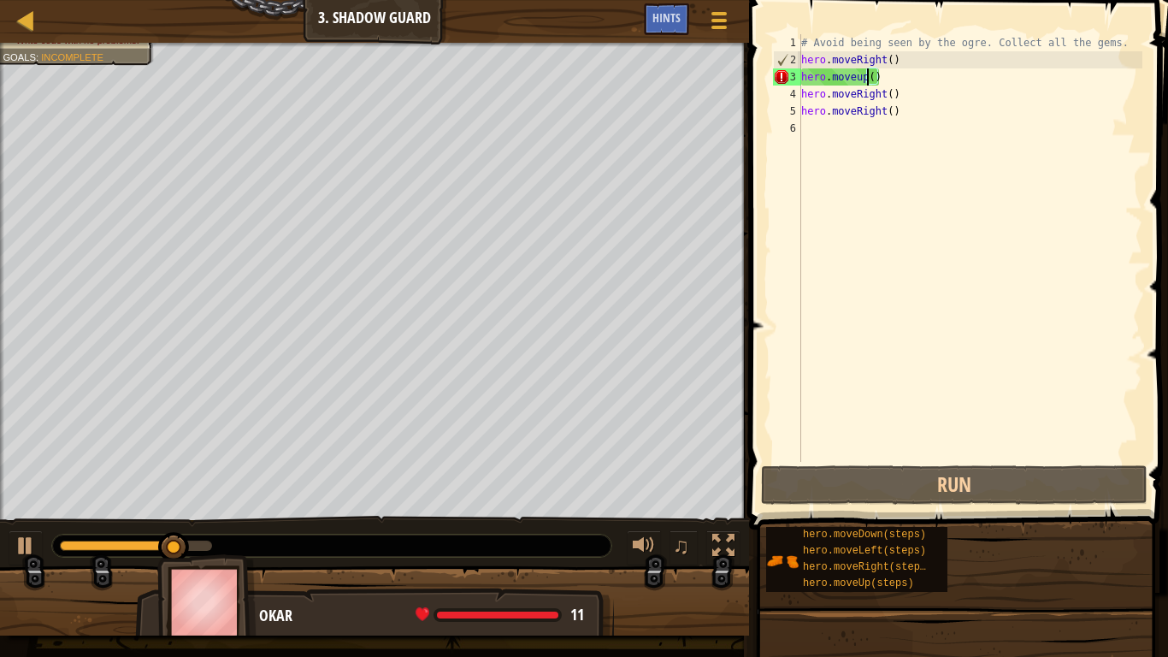
click at [886, 79] on div "# Avoid being seen by the ogre. Collect all the gems. hero . moveRight ( ) hero…" at bounding box center [970, 265] width 345 height 462
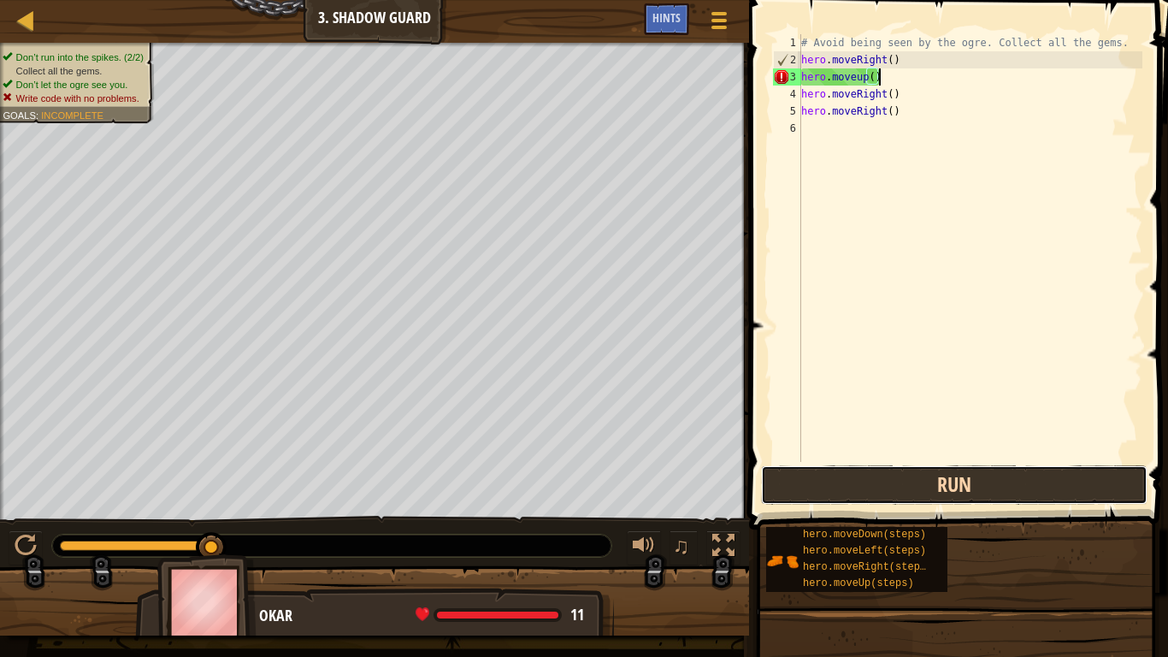
click at [794, 486] on button "Run" at bounding box center [954, 484] width 386 height 39
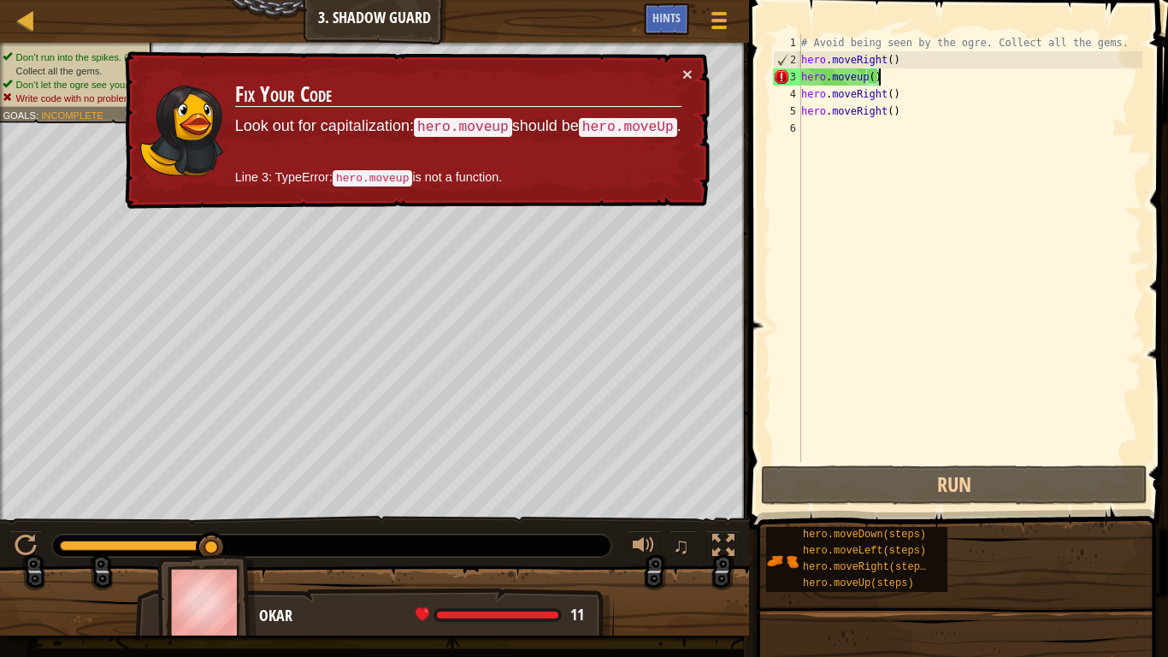
click at [857, 72] on div "# Avoid being seen by the ogre. Collect all the gems. hero . moveRight ( ) hero…" at bounding box center [970, 265] width 345 height 462
click at [863, 83] on div "# Avoid being seen by the ogre. Collect all the gems. hero . moveRight ( ) hero…" at bounding box center [970, 265] width 345 height 462
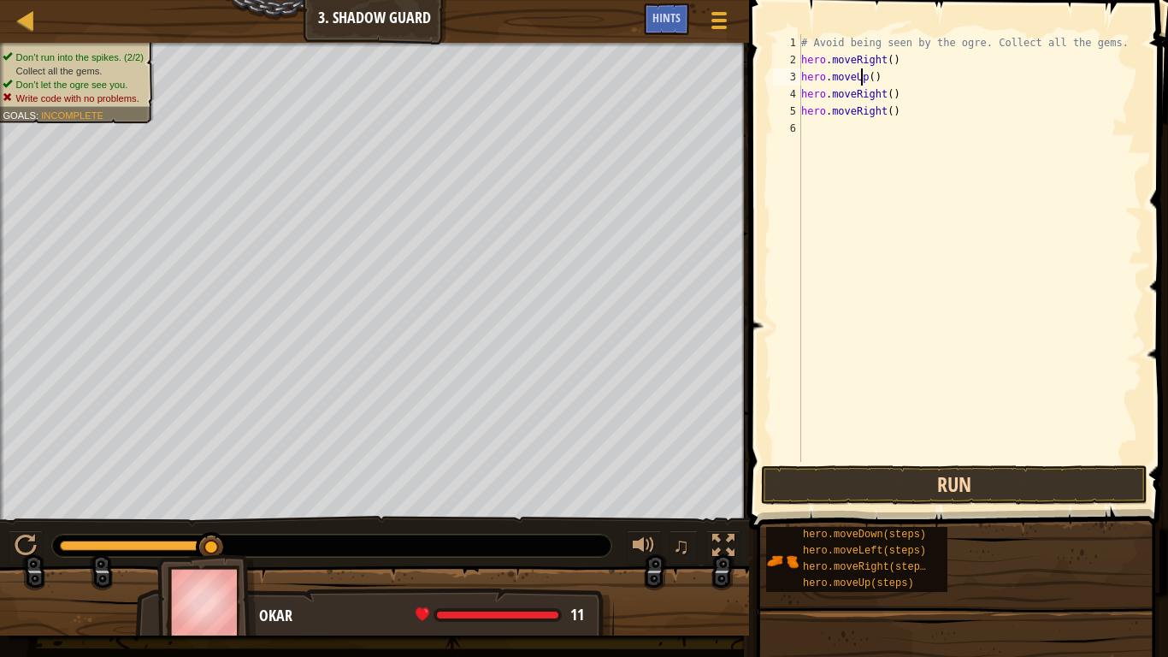
type textarea "hero.moveUp()"
click at [894, 480] on button "Run" at bounding box center [954, 484] width 386 height 39
